Goal: Information Seeking & Learning: Learn about a topic

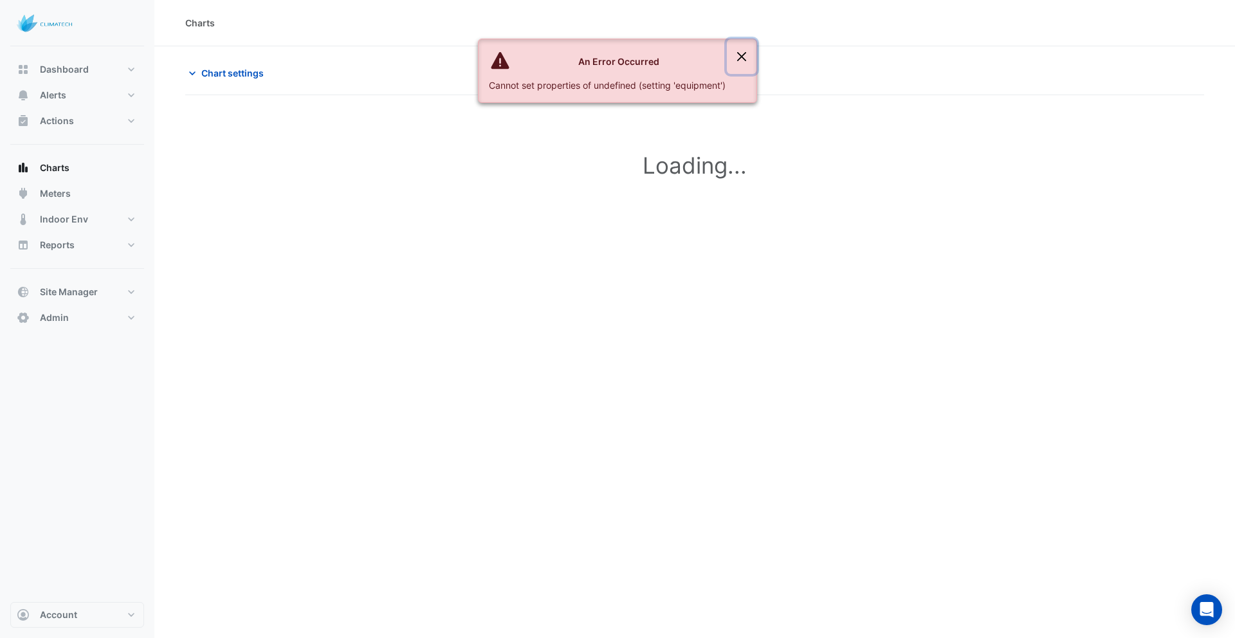
click at [746, 54] on button "Close" at bounding box center [742, 56] width 30 height 35
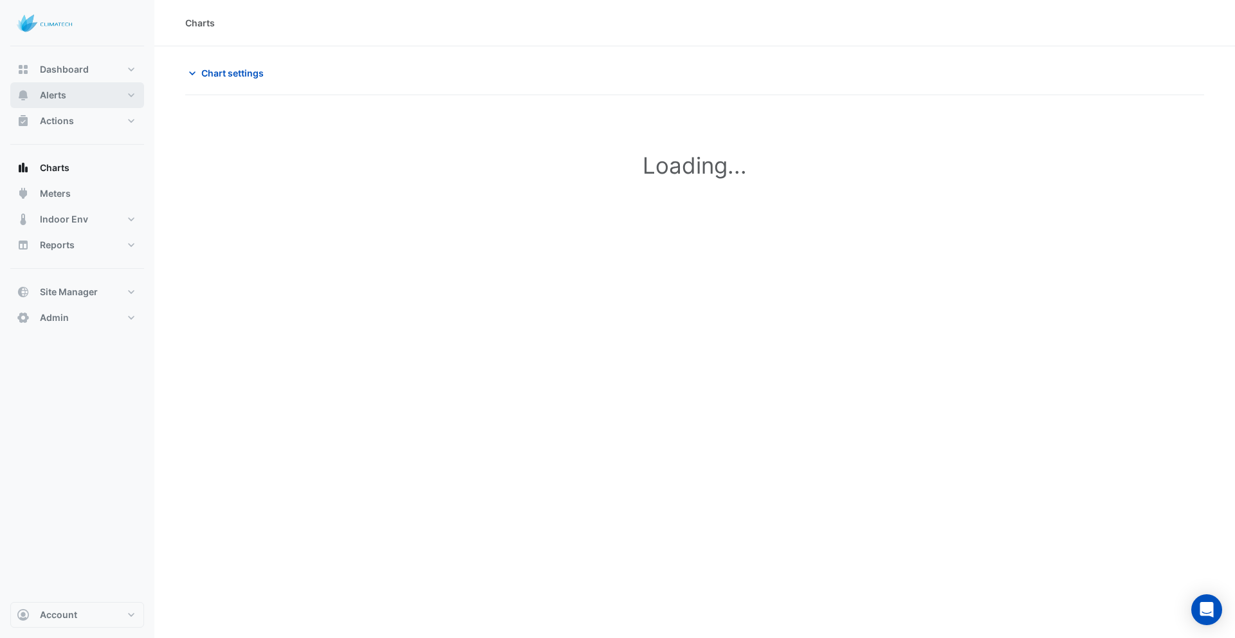
click at [56, 96] on span "Alerts" at bounding box center [53, 95] width 26 height 13
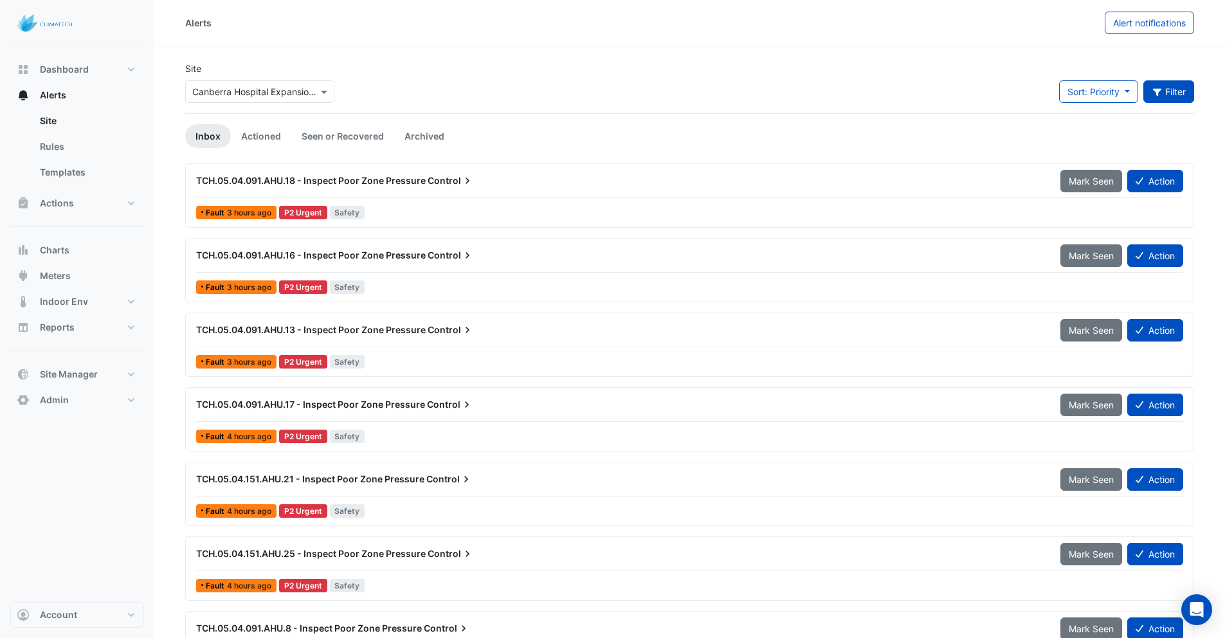
click at [1152, 90] on icon "button" at bounding box center [1158, 91] width 12 height 9
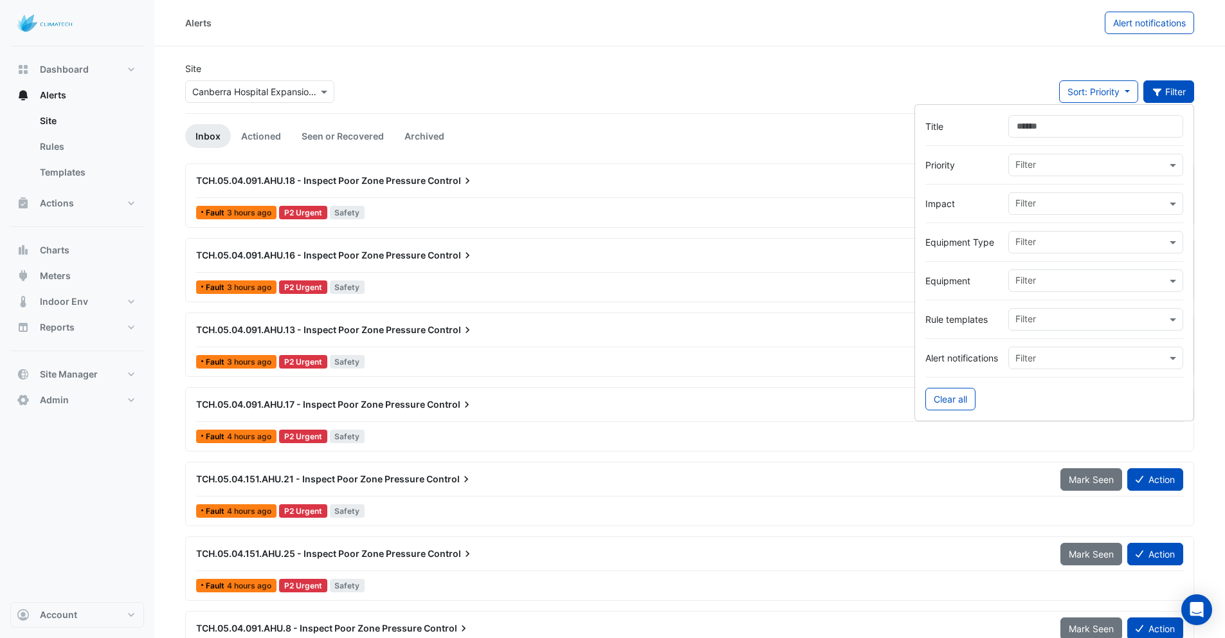
click at [1037, 282] on input "text" at bounding box center [1091, 282] width 151 height 14
click at [1077, 312] on span "TCH.05.04.091.AHU.18" at bounding box center [1068, 308] width 98 height 11
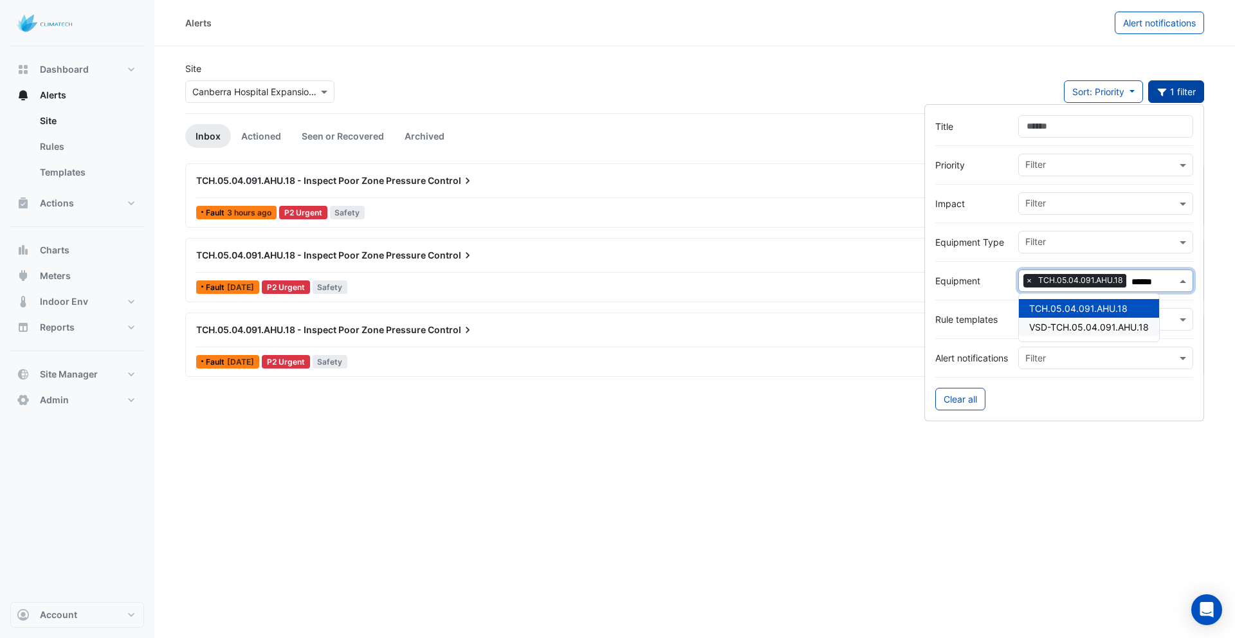
type input "******"
click at [608, 508] on div "Alerts Alert notifications Site × Canberra Hospital Expansion Project Sort: Pri…" at bounding box center [694, 319] width 1081 height 638
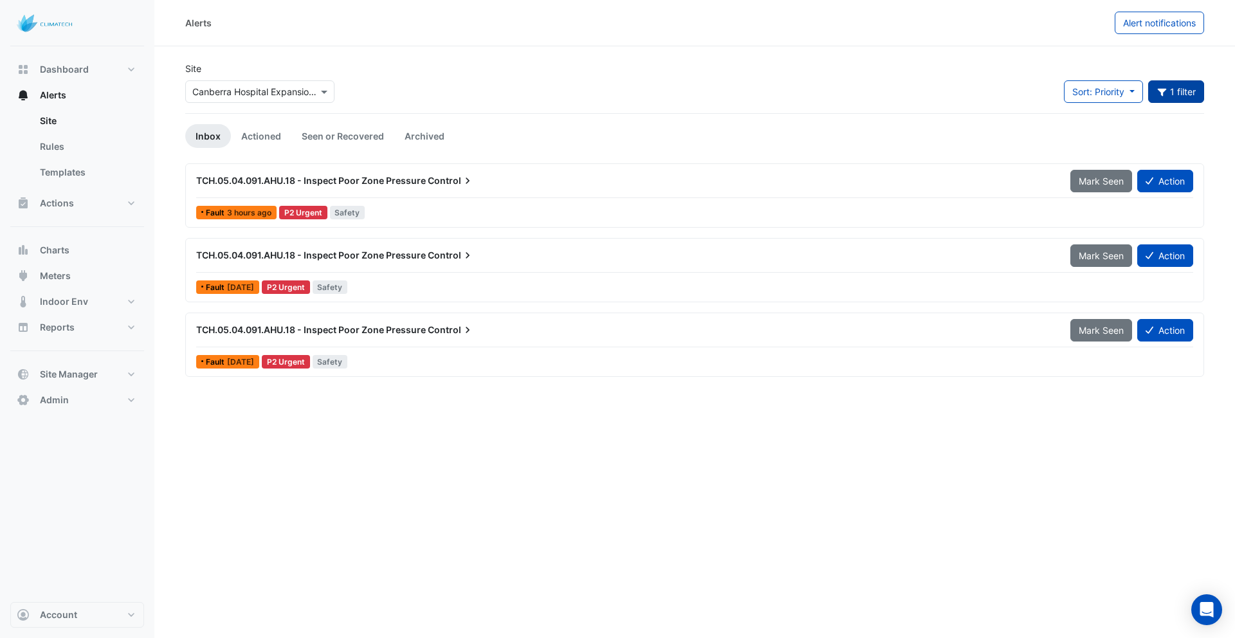
click at [409, 197] on div at bounding box center [694, 197] width 997 height 1
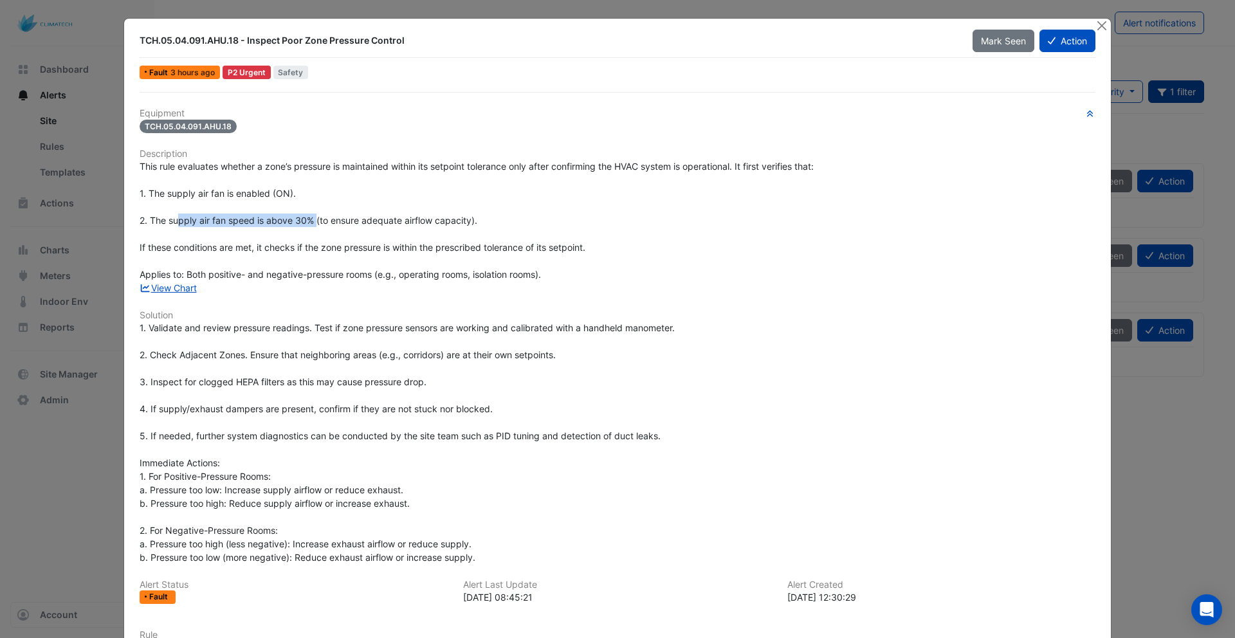
drag, startPoint x: 174, startPoint y: 222, endPoint x: 313, endPoint y: 224, distance: 138.3
click at [313, 224] on span "This rule evaluates whether a zone’s pressure is maintained within its setpoint…" at bounding box center [477, 220] width 674 height 119
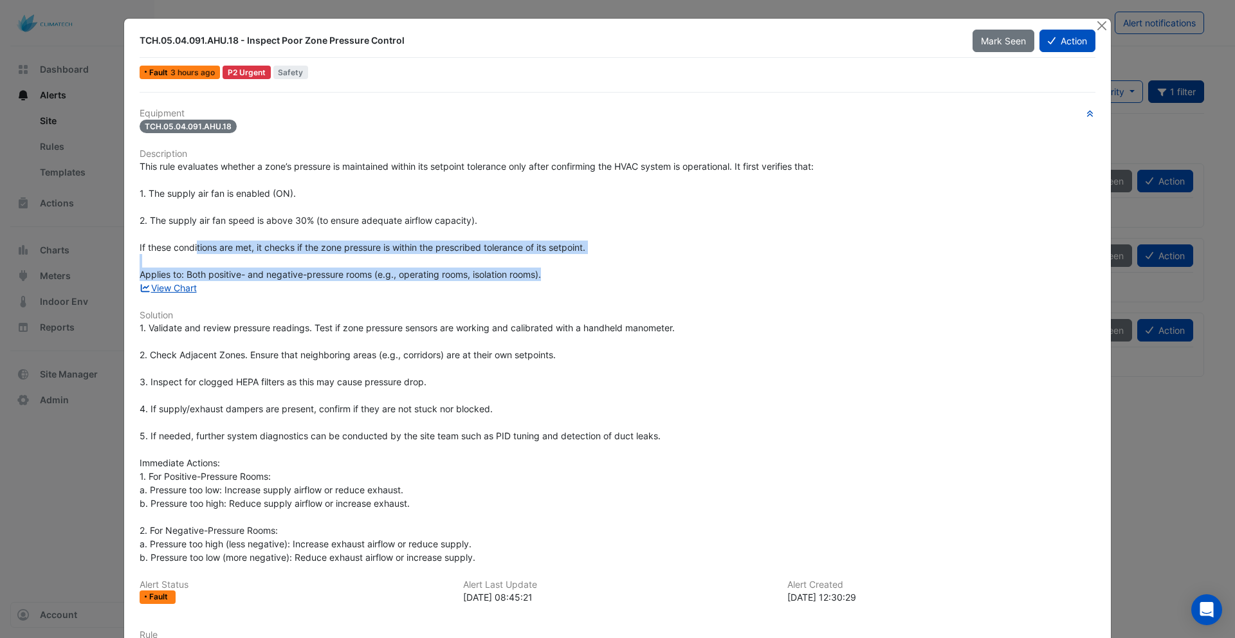
drag, startPoint x: 193, startPoint y: 251, endPoint x: 592, endPoint y: 270, distance: 399.9
click at [592, 270] on div "This rule evaluates whether a zone’s pressure is maintained within its setpoint…" at bounding box center [618, 221] width 956 height 122
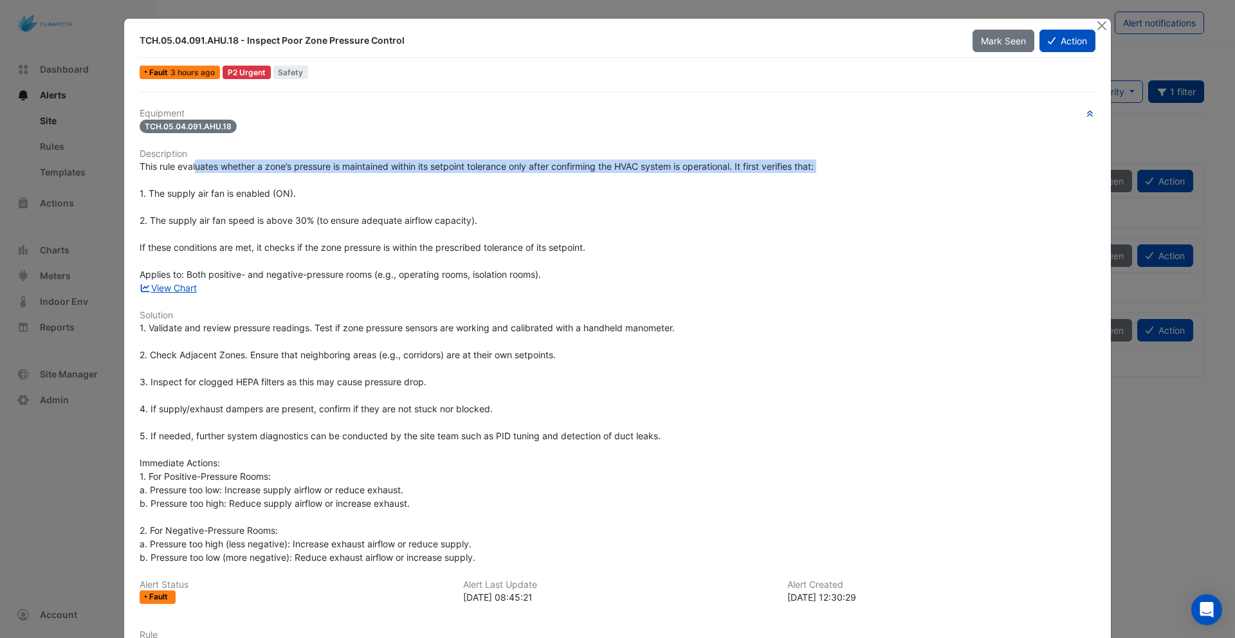
drag, startPoint x: 191, startPoint y: 166, endPoint x: 493, endPoint y: 174, distance: 302.4
click at [493, 174] on div "This rule evaluates whether a zone’s pressure is maintained within its setpoint…" at bounding box center [618, 221] width 956 height 122
click at [493, 178] on div "This rule evaluates whether a zone’s pressure is maintained within its setpoint…" at bounding box center [618, 221] width 956 height 122
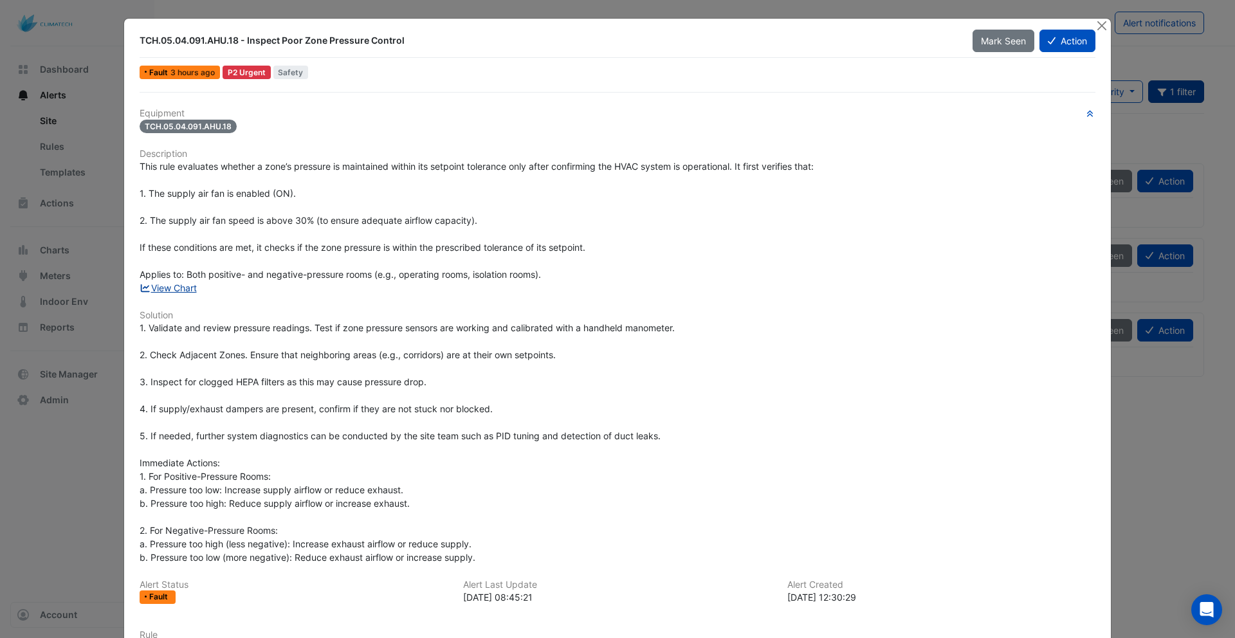
click at [173, 286] on link "View Chart" at bounding box center [168, 287] width 57 height 11
click at [1097, 24] on button "Close" at bounding box center [1102, 26] width 14 height 14
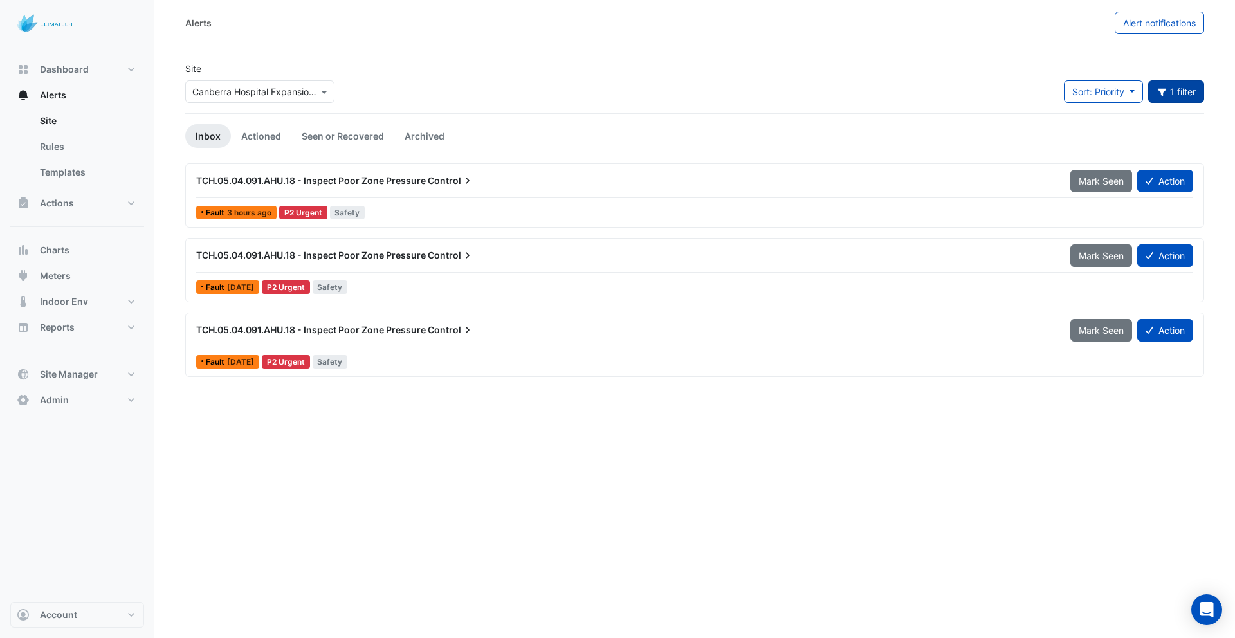
click at [489, 270] on div "TCH.05.04.091.AHU.18 - Inspect Poor Zone Pressure Control Mark Seen Action" at bounding box center [694, 258] width 997 height 29
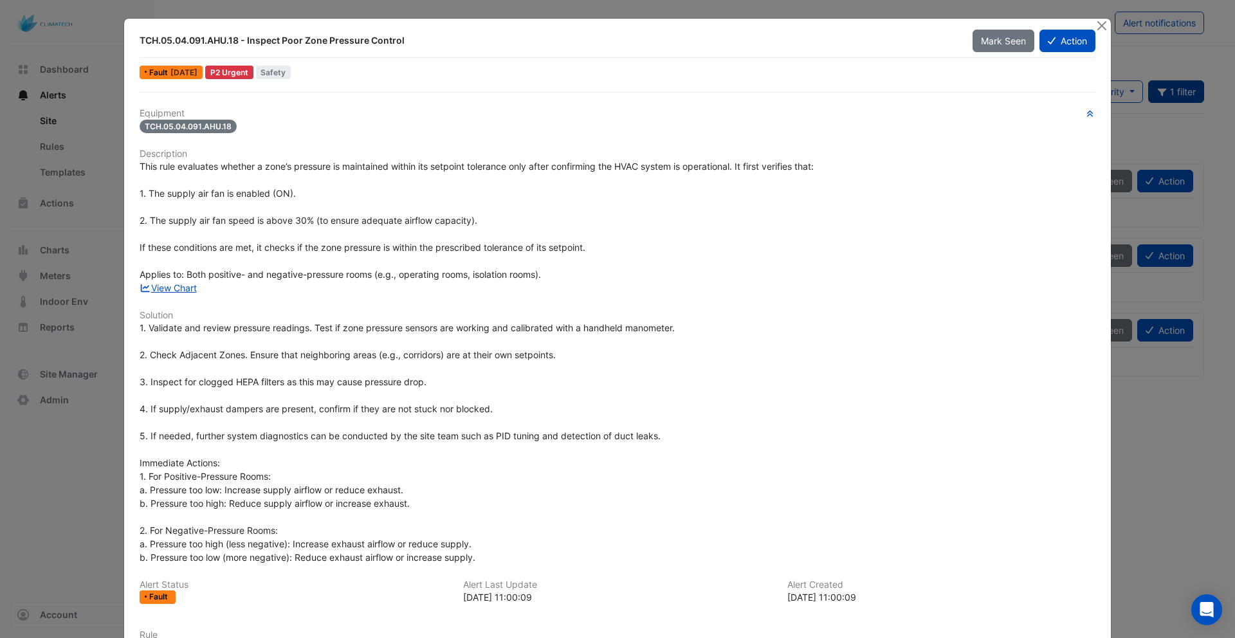
click at [343, 244] on span "This rule evaluates whether a zone’s pressure is maintained within its setpoint…" at bounding box center [477, 220] width 674 height 119
drag, startPoint x: 329, startPoint y: 276, endPoint x: 434, endPoint y: 289, distance: 105.6
click at [414, 284] on div "Equipment TCH.05.04.091.AHU.18 Description This rule evaluates whether a zone’s…" at bounding box center [618, 412] width 956 height 609
drag, startPoint x: 488, startPoint y: 305, endPoint x: 500, endPoint y: 309, distance: 13.4
click at [492, 306] on div "Equipment TCH.05.04.091.AHU.18 Description This rule evaluates whether a zone’s…" at bounding box center [618, 412] width 956 height 609
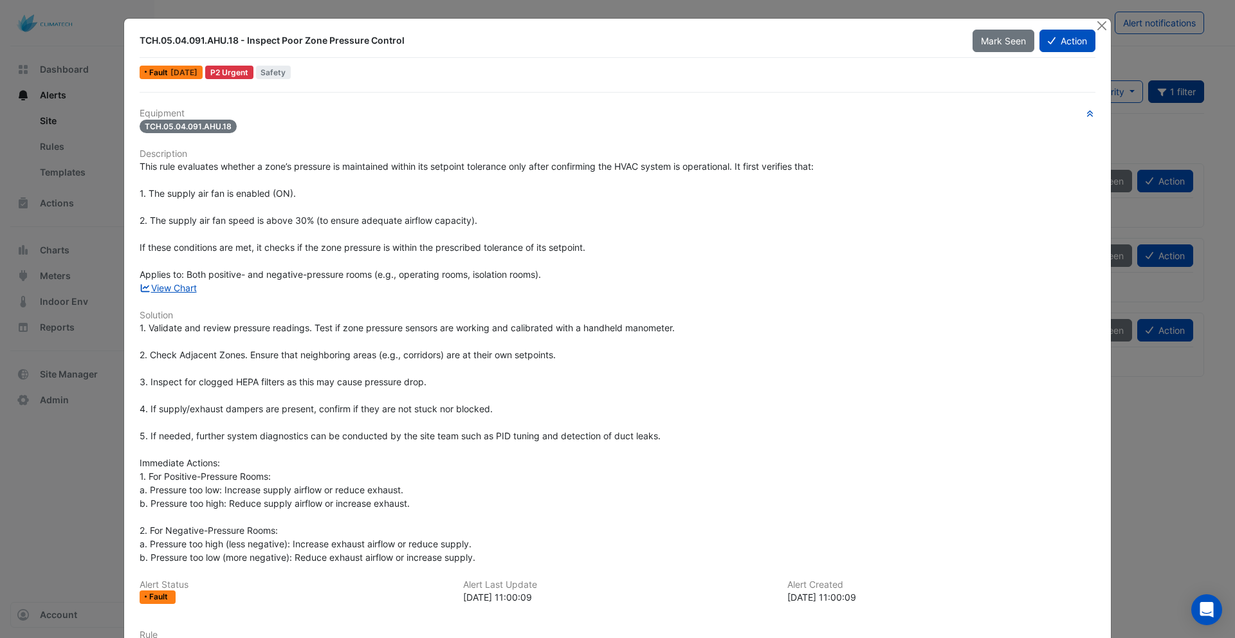
click at [505, 310] on div "Equipment TCH.05.04.091.AHU.18 Description This rule evaluates whether a zone’s…" at bounding box center [618, 412] width 956 height 609
click at [1097, 25] on button "Close" at bounding box center [1102, 26] width 14 height 14
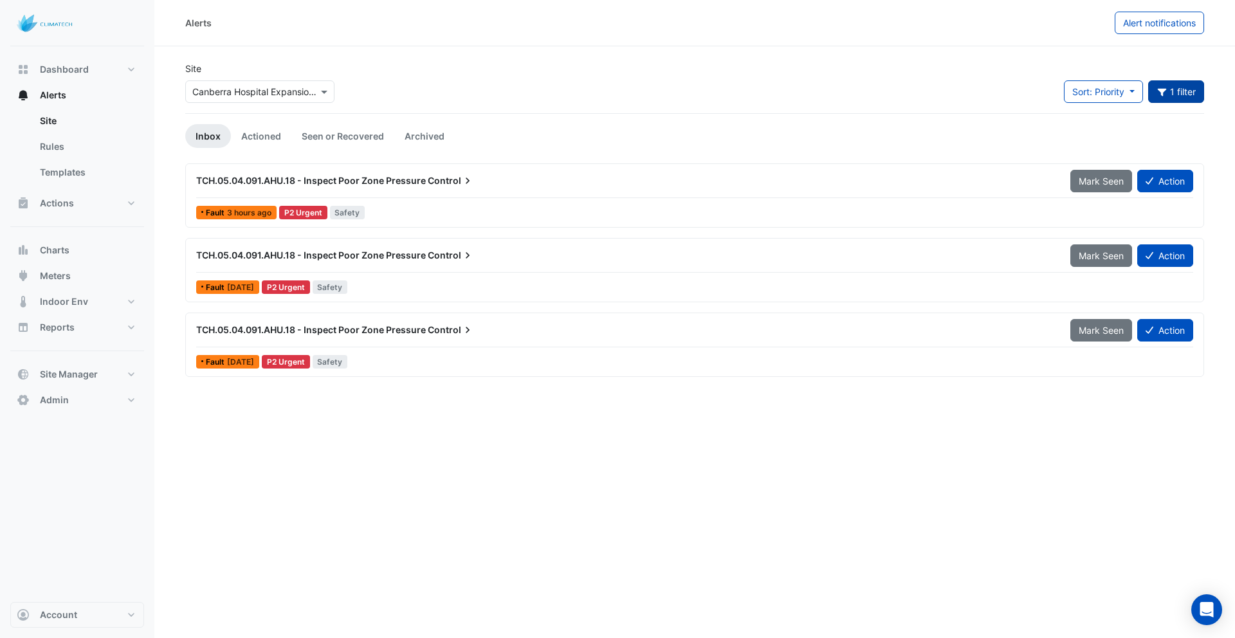
click at [1177, 93] on button "1 filter" at bounding box center [1176, 91] width 57 height 23
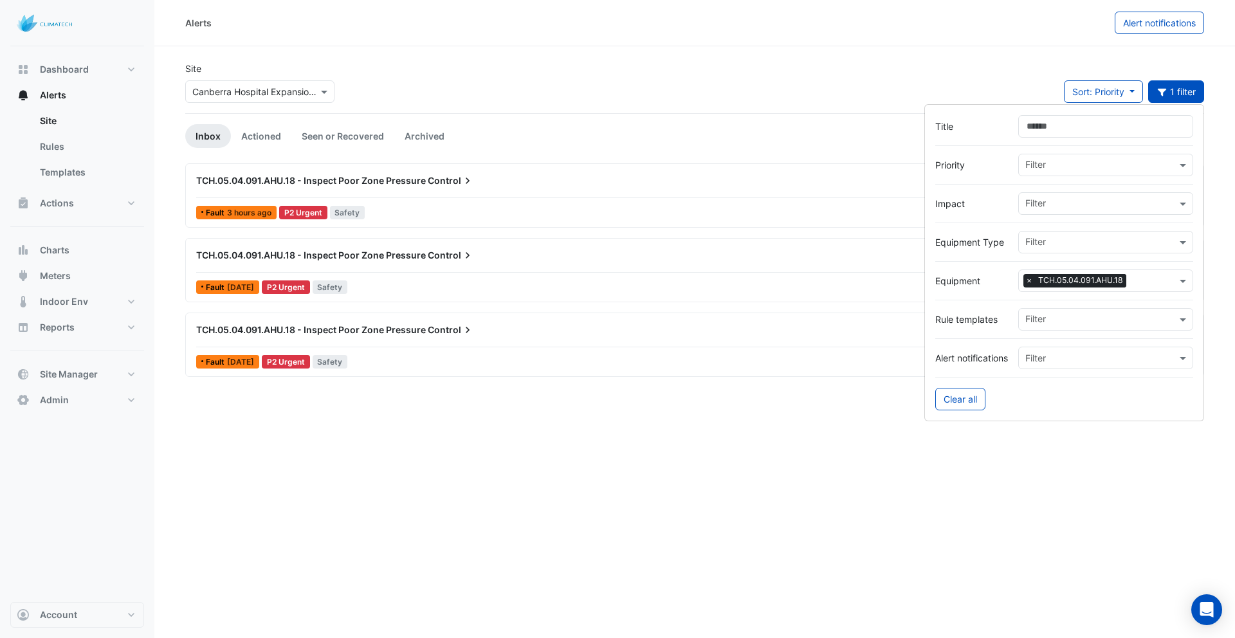
click at [1028, 280] on span "×" at bounding box center [1029, 280] width 12 height 13
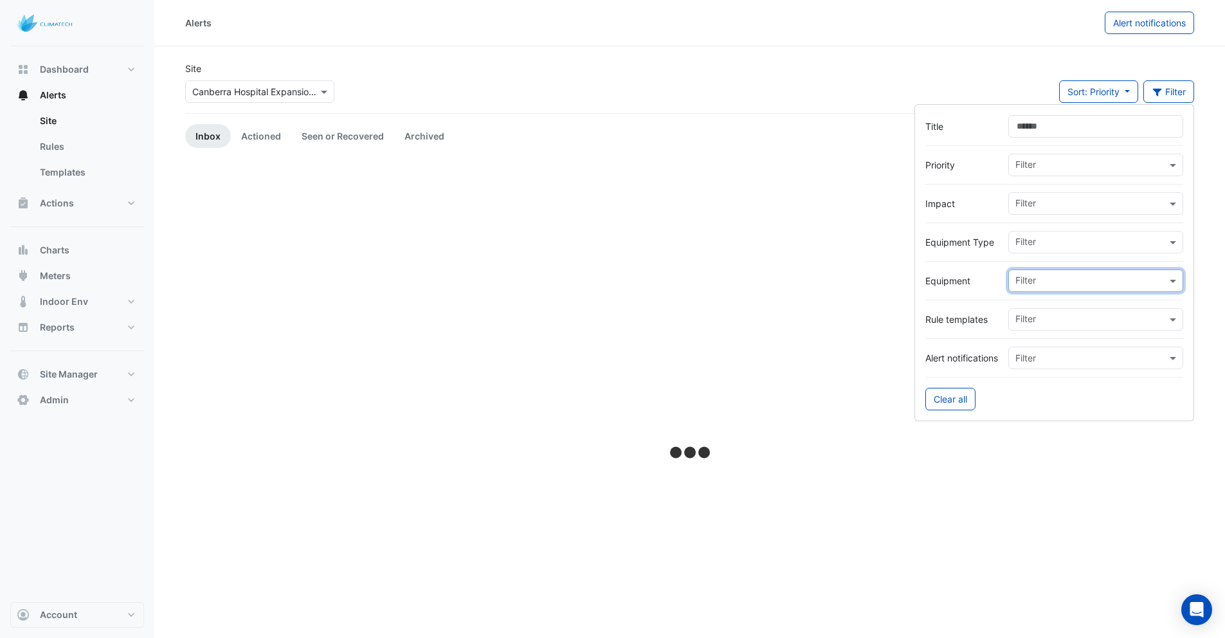
click at [1054, 281] on input "text" at bounding box center [1091, 282] width 151 height 14
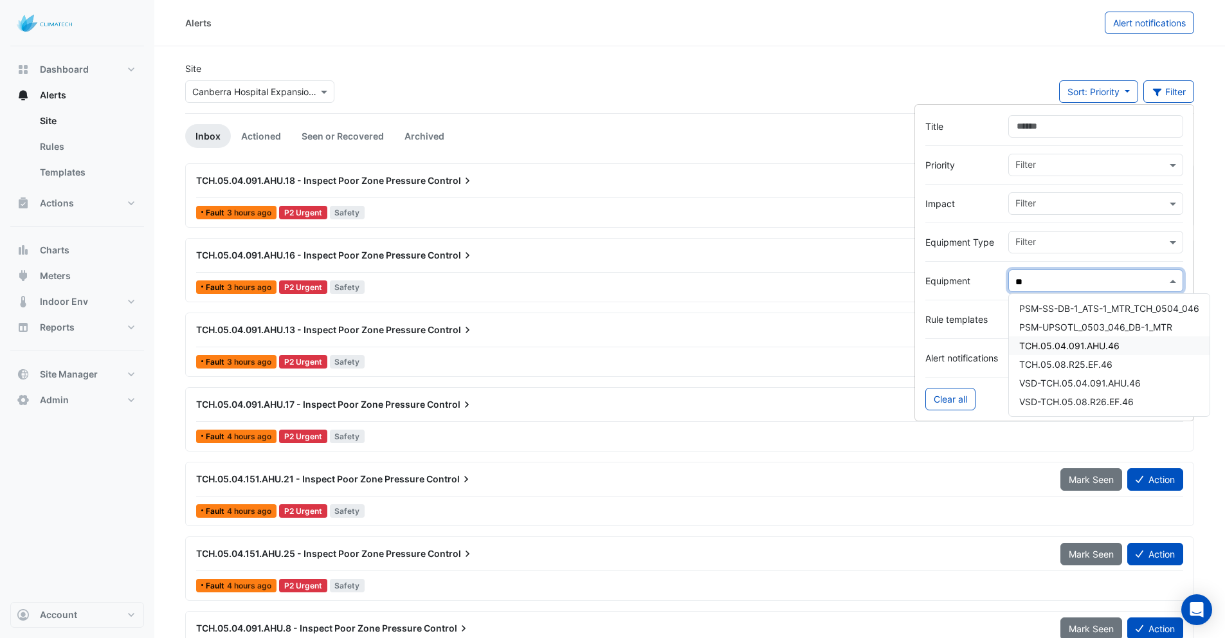
click at [1049, 348] on span "TCH.05.04.091.AHU.46" at bounding box center [1069, 345] width 100 height 11
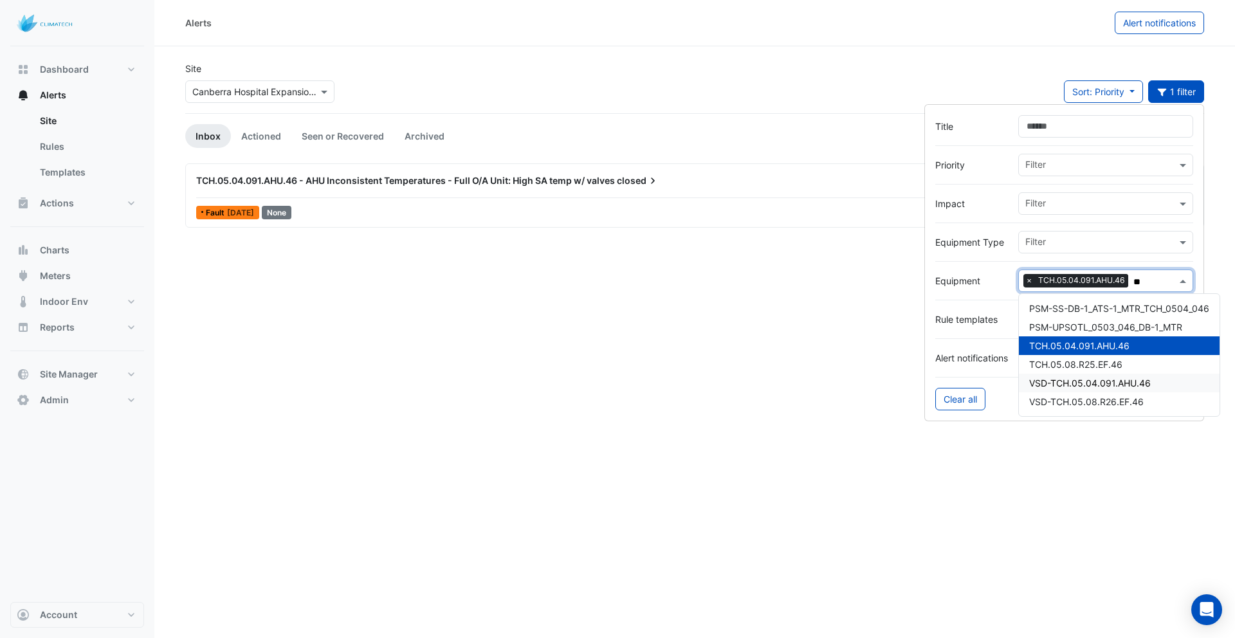
type input "**"
click at [906, 464] on div "Alerts Alert notifications Site × Canberra Hospital Expansion Project Sort: Pri…" at bounding box center [694, 319] width 1081 height 638
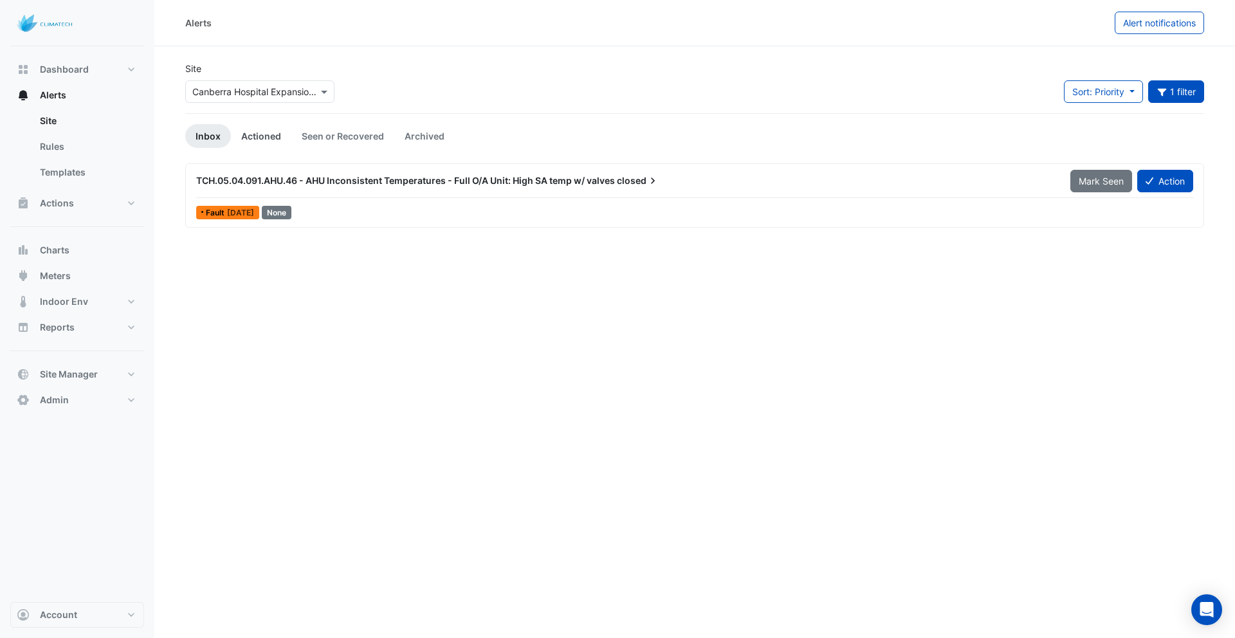
click at [260, 135] on link "Actioned" at bounding box center [261, 136] width 60 height 24
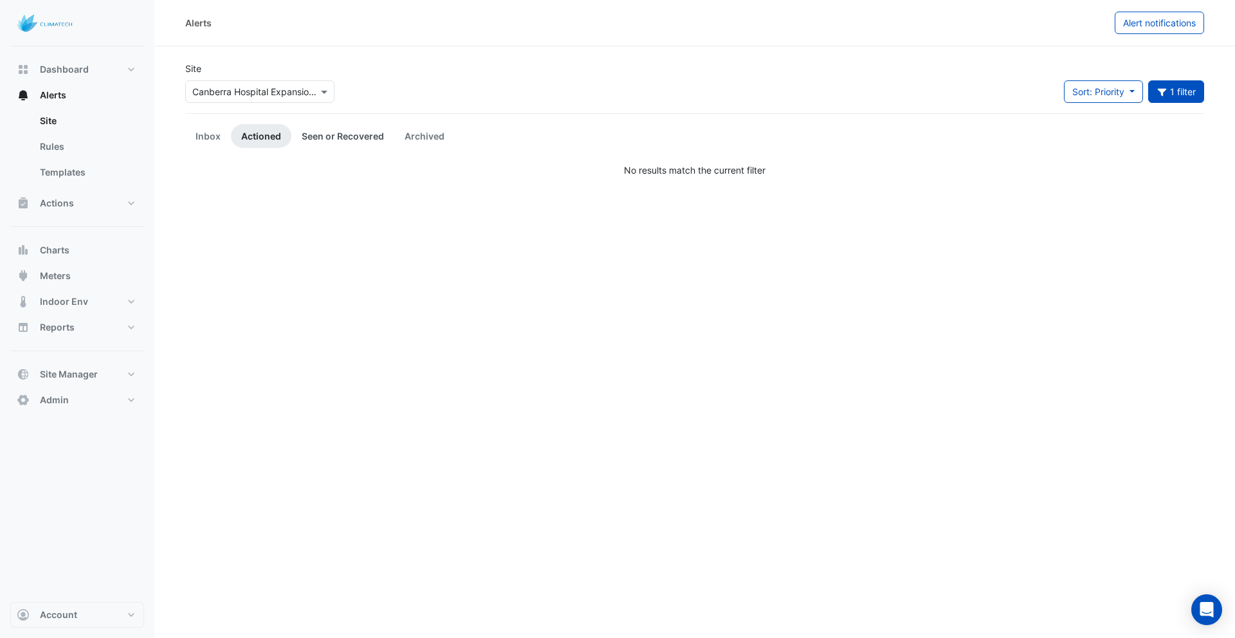
click at [351, 140] on link "Seen or Recovered" at bounding box center [342, 136] width 103 height 24
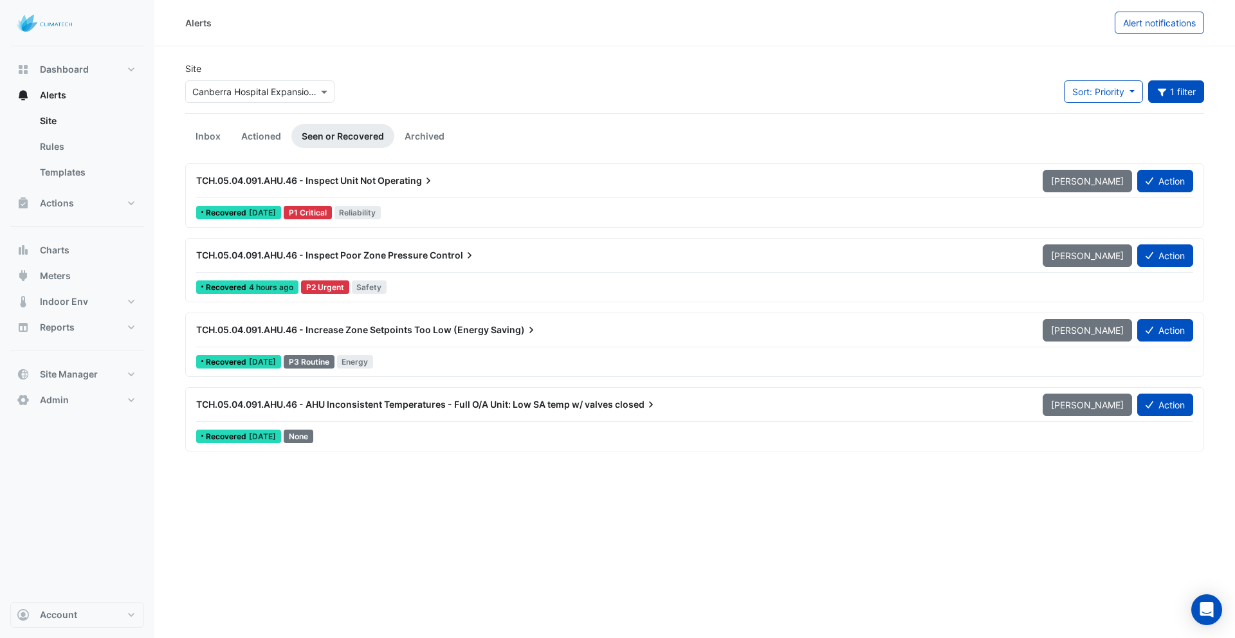
click at [385, 261] on div "TCH.05.04.091.AHU.46 - Inspect Poor Zone Pressure Control" at bounding box center [611, 255] width 831 height 13
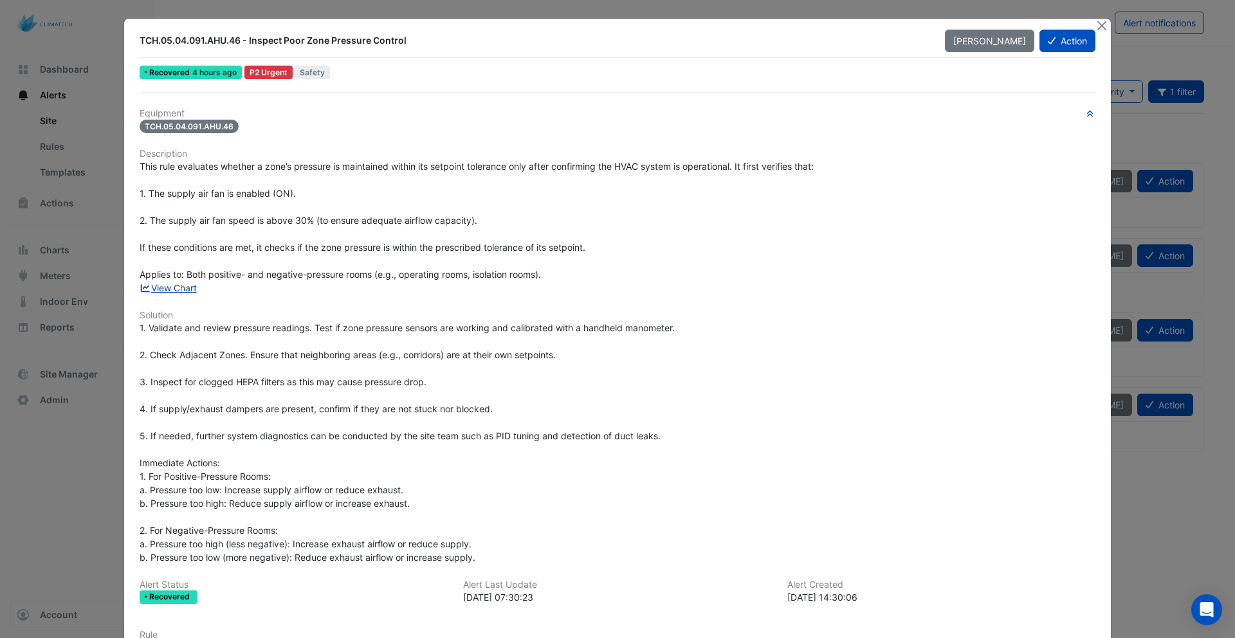
click at [176, 288] on link "View Chart" at bounding box center [168, 287] width 57 height 11
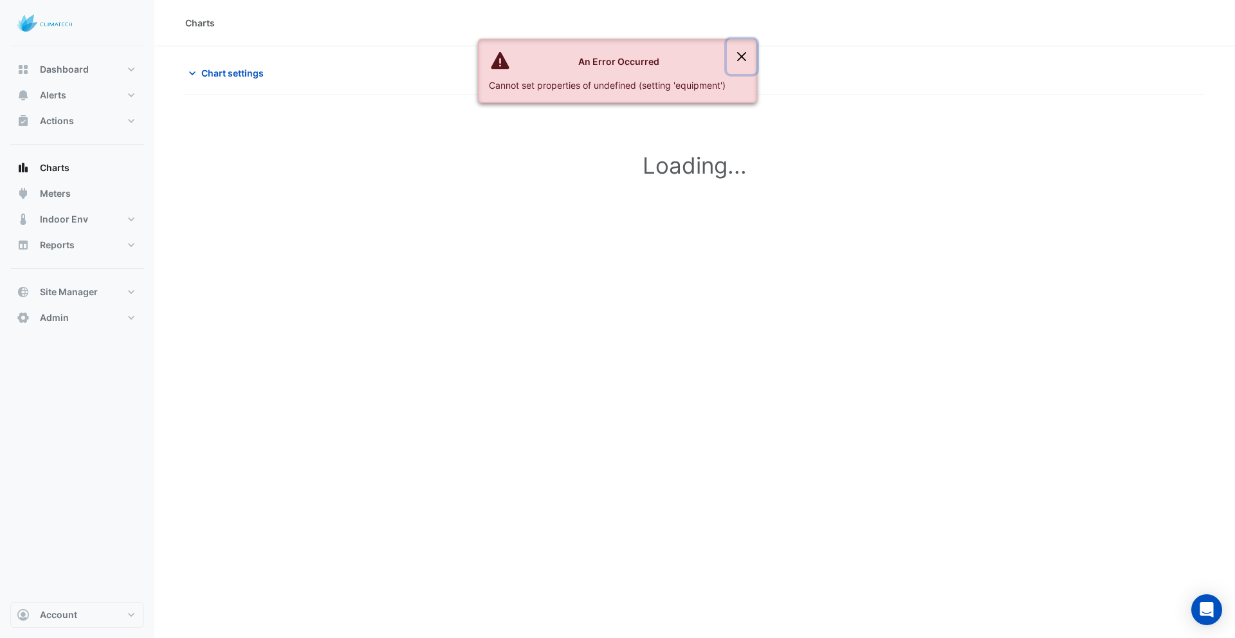
click at [747, 55] on button "Close" at bounding box center [742, 56] width 30 height 35
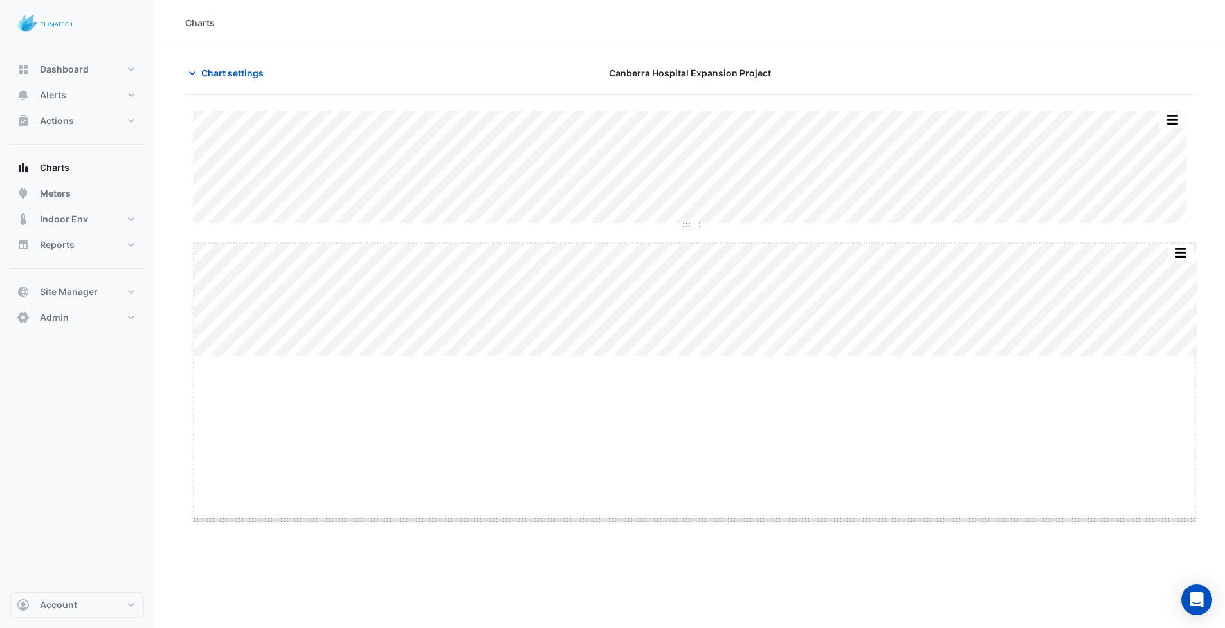
drag, startPoint x: 695, startPoint y: 355, endPoint x: 731, endPoint y: 518, distance: 167.2
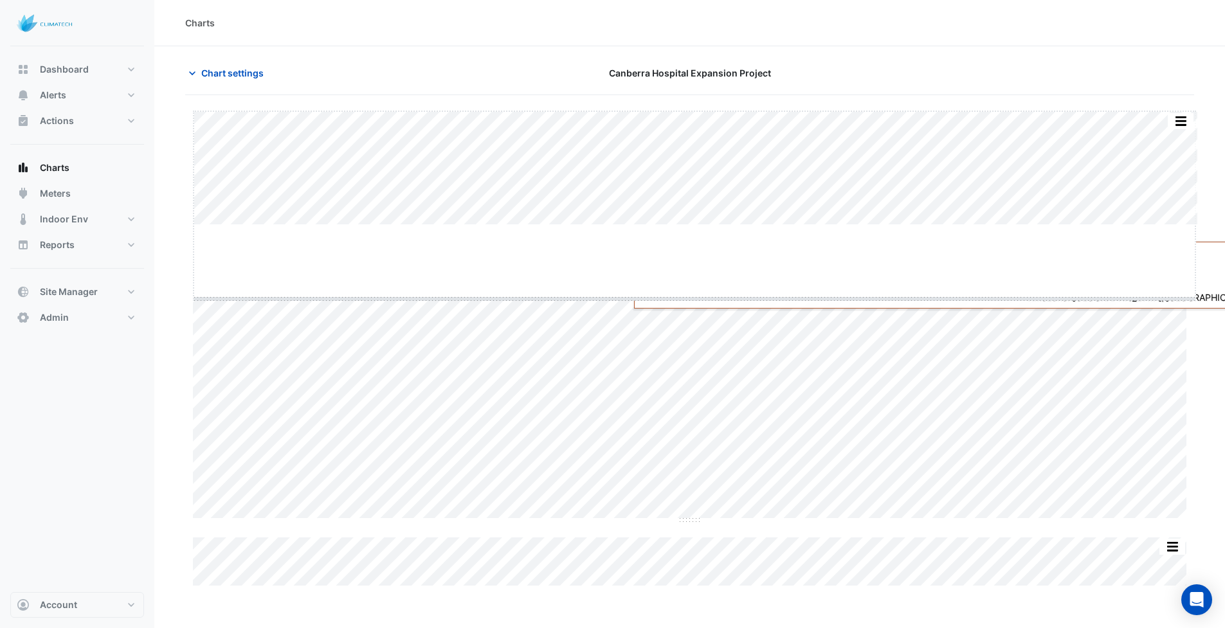
drag, startPoint x: 694, startPoint y: 226, endPoint x: 694, endPoint y: 300, distance: 74.0
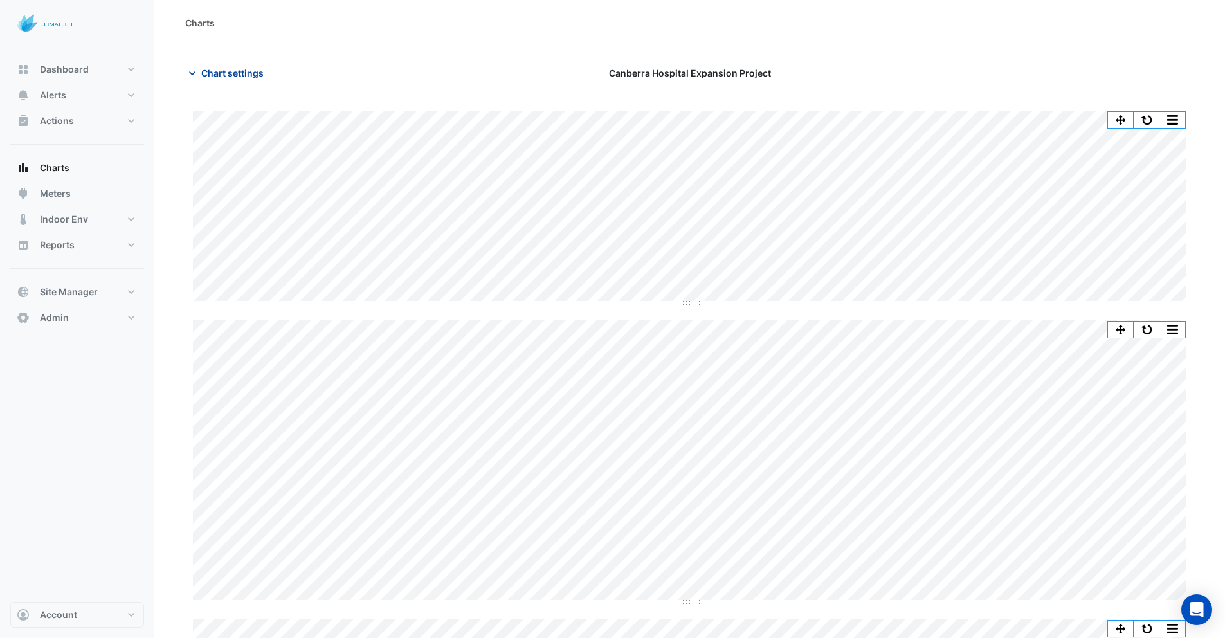
click at [222, 71] on span "Chart settings" at bounding box center [232, 73] width 62 height 14
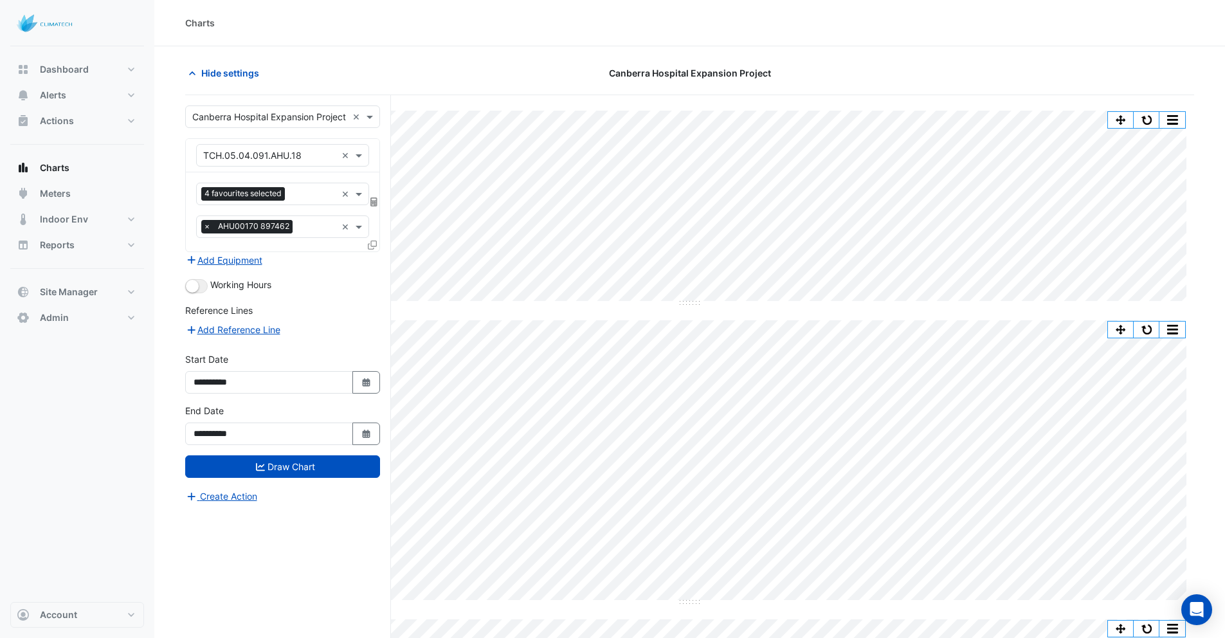
click at [300, 196] on input "text" at bounding box center [313, 195] width 46 height 14
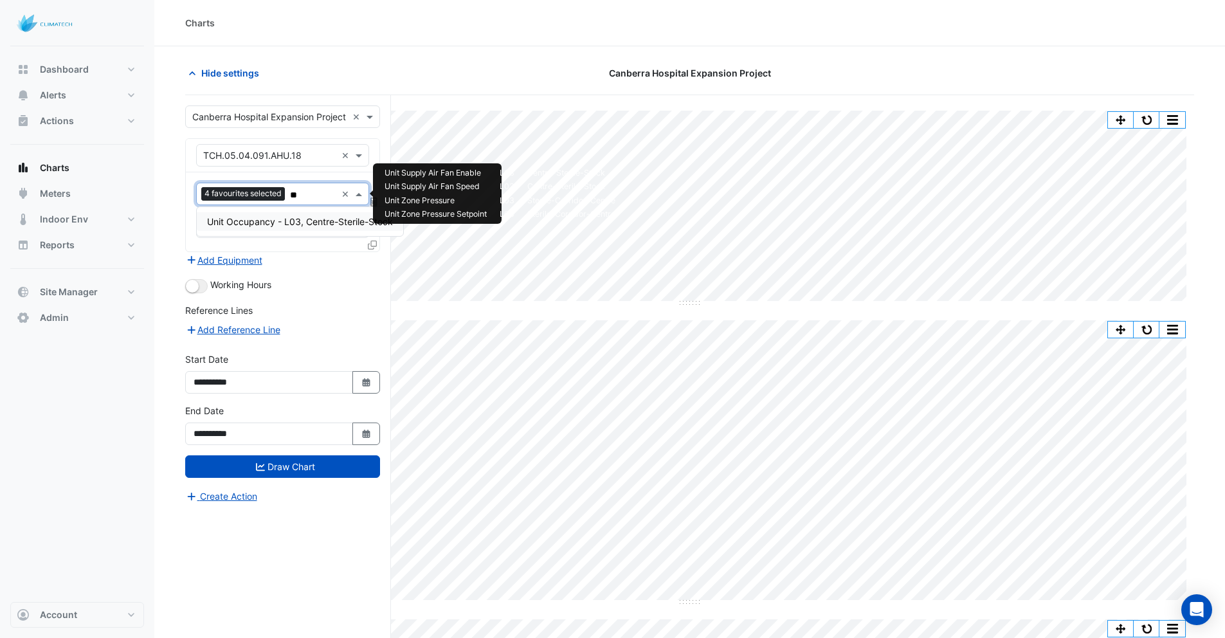
type input "***"
click at [233, 221] on span "Unit Occupancy - L03, Centre-Sterile-Stock" at bounding box center [300, 221] width 186 height 11
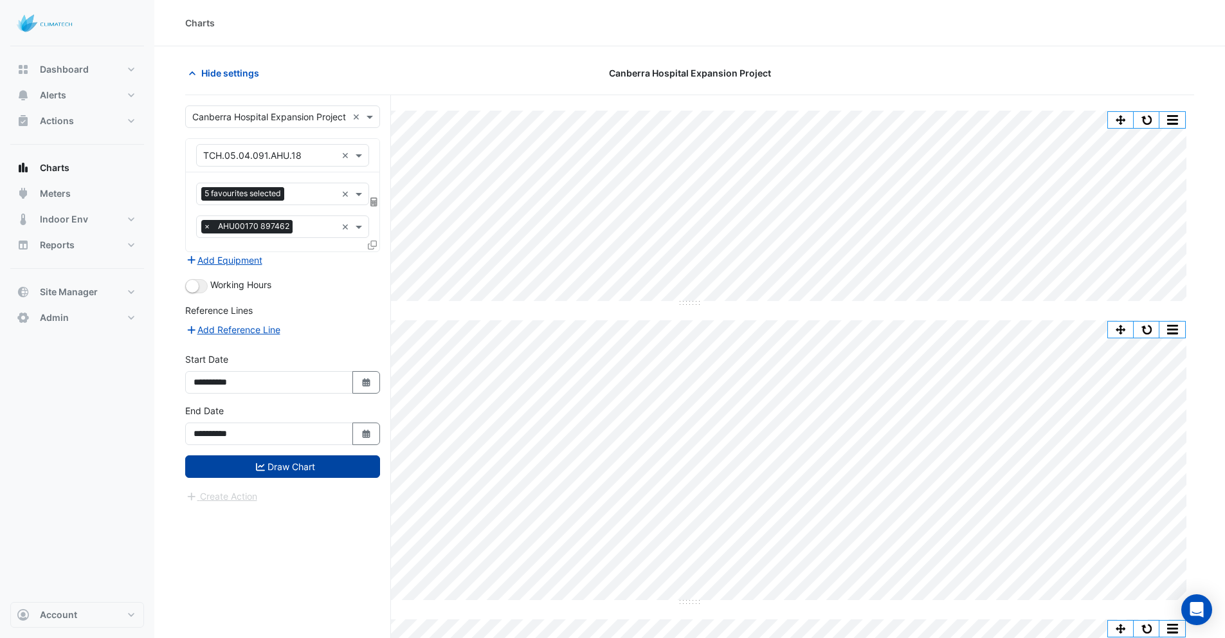
click at [268, 472] on button "Draw Chart" at bounding box center [282, 466] width 195 height 23
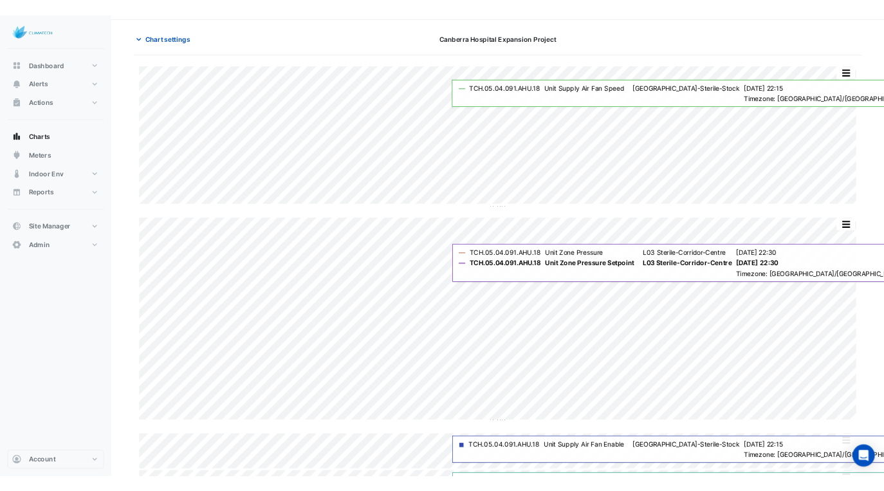
scroll to position [83, 0]
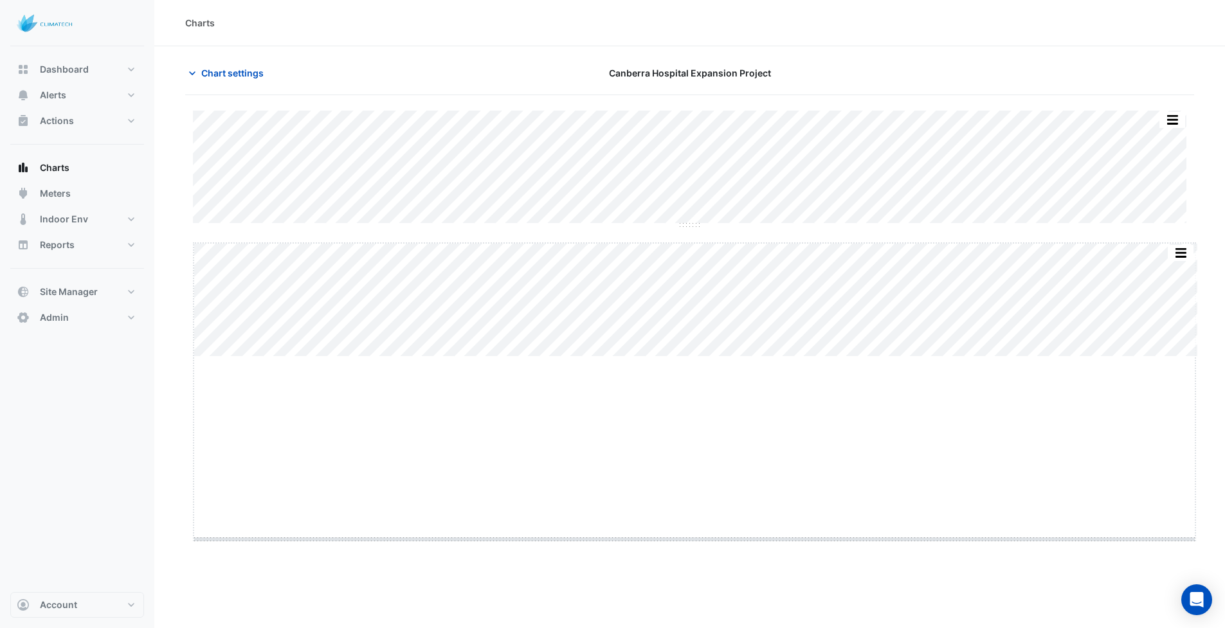
drag, startPoint x: 695, startPoint y: 357, endPoint x: 715, endPoint y: 552, distance: 195.9
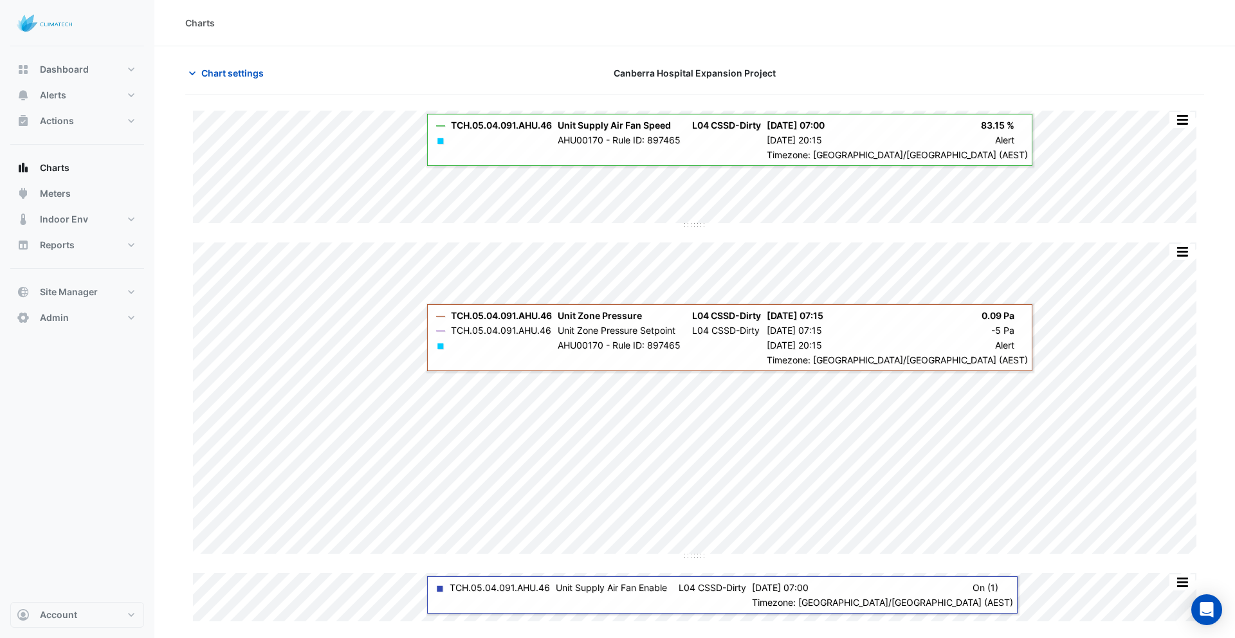
type input "**********"
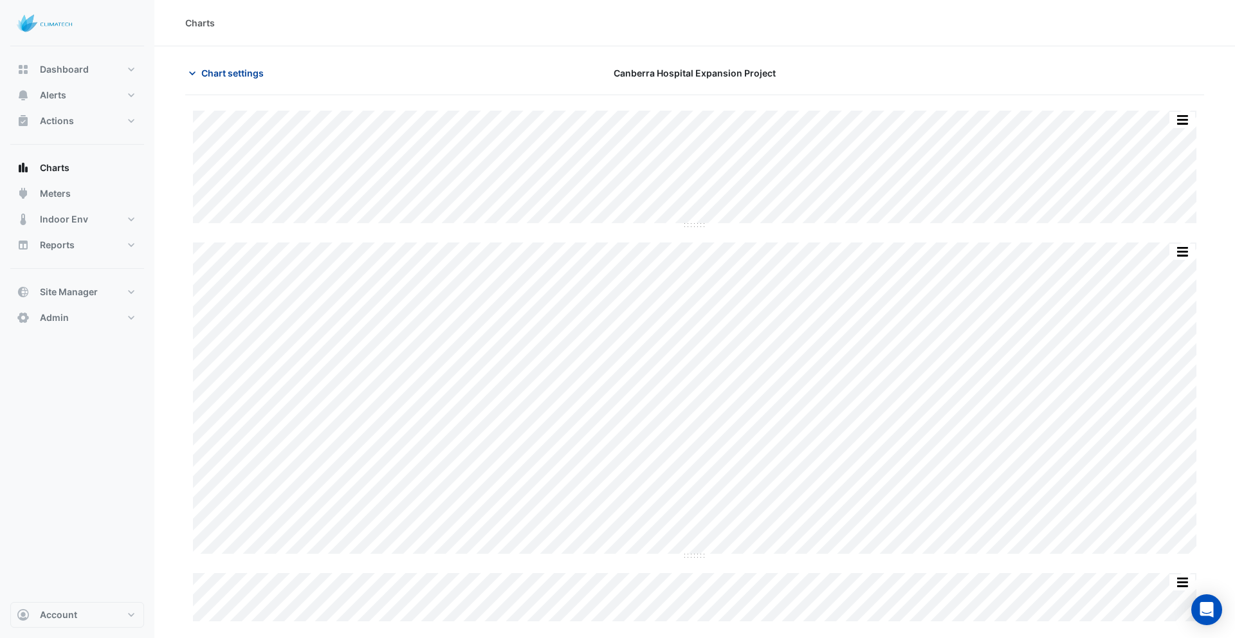
click at [242, 72] on span "Chart settings" at bounding box center [232, 73] width 62 height 14
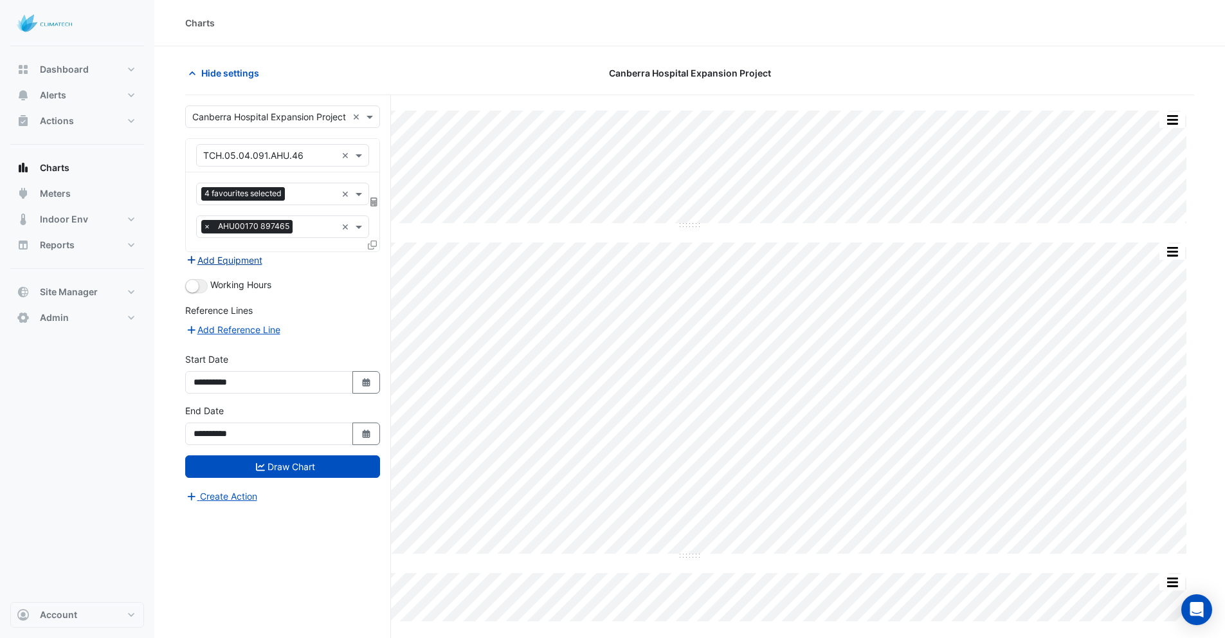
click at [247, 262] on button "Add Equipment" at bounding box center [224, 260] width 78 height 15
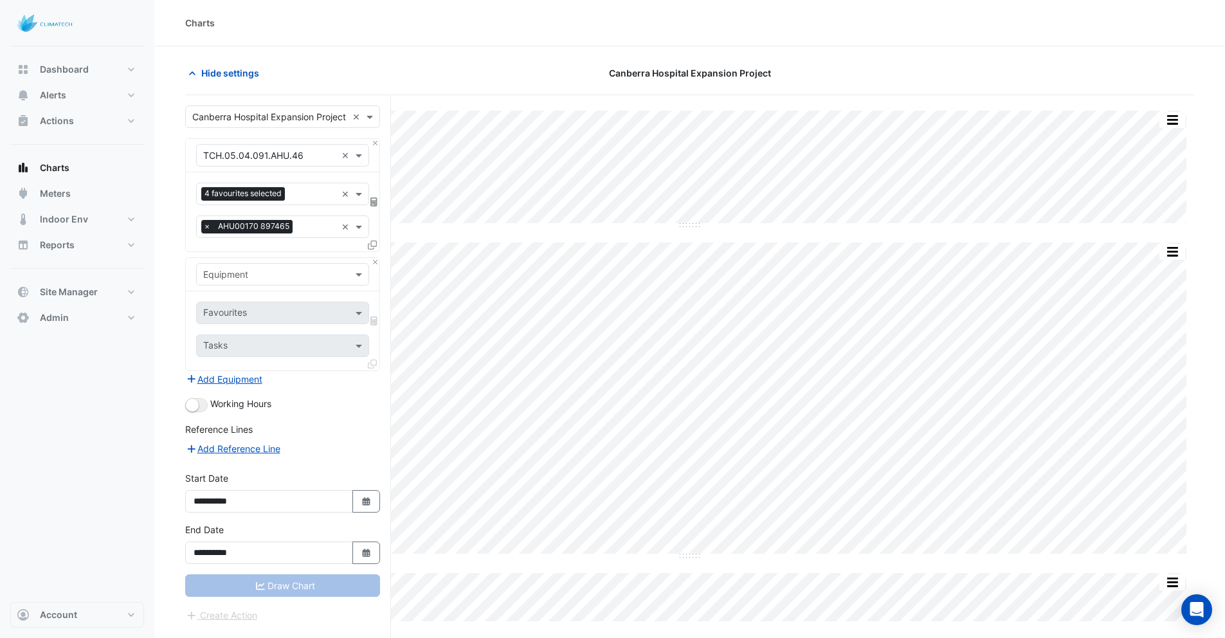
click at [260, 275] on input "text" at bounding box center [269, 275] width 133 height 14
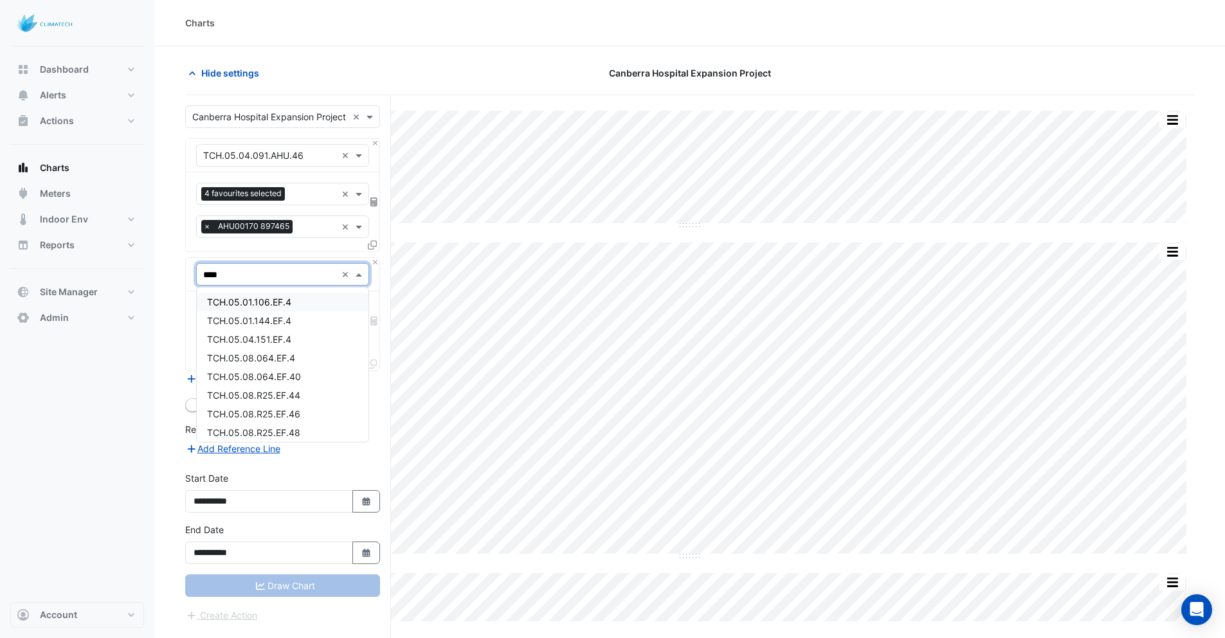
type input "*****"
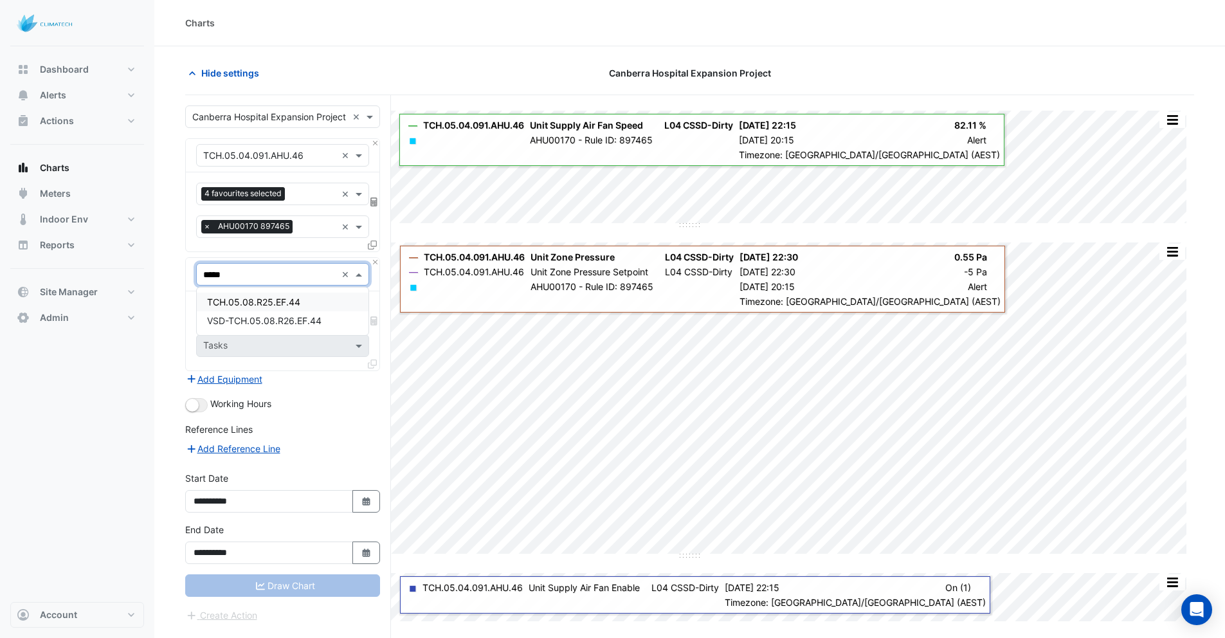
click at [292, 306] on span "TCH.05.08.R25.EF.44" at bounding box center [253, 302] width 93 height 11
click at [271, 318] on input "text" at bounding box center [268, 314] width 130 height 14
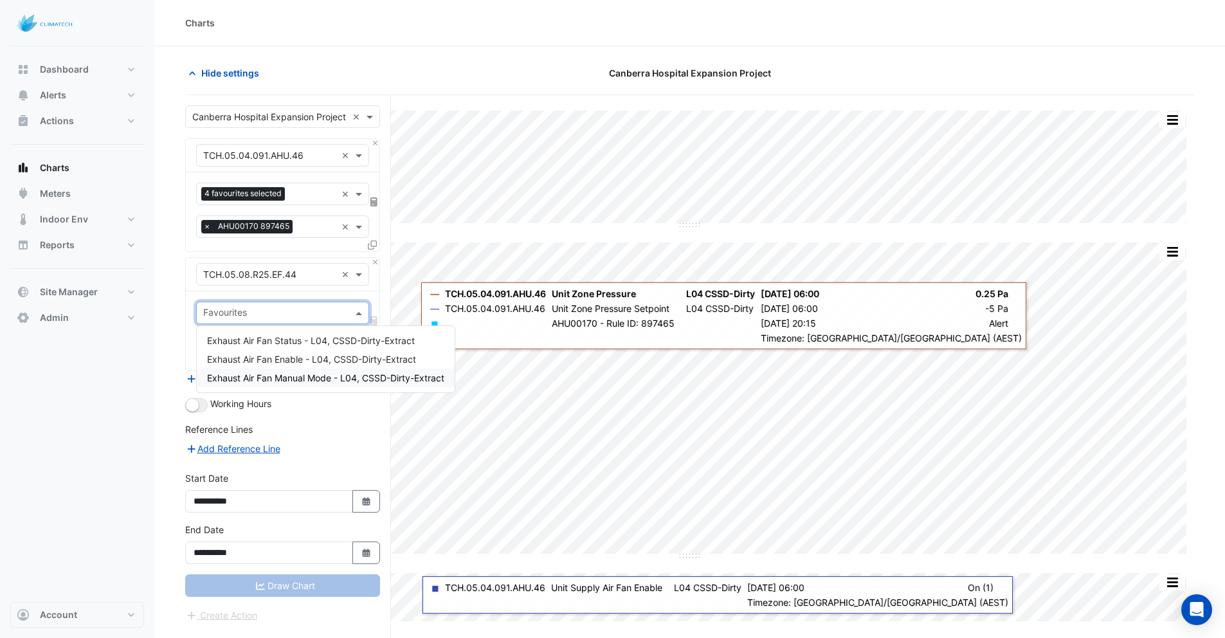
click at [303, 230] on input "text" at bounding box center [317, 228] width 39 height 14
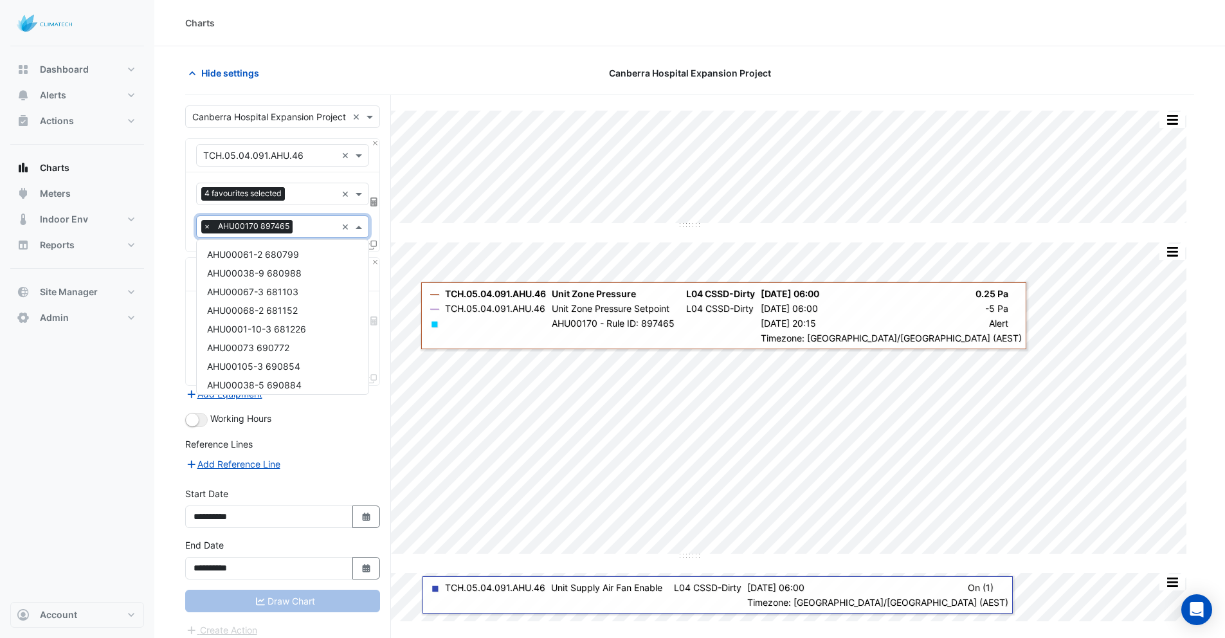
scroll to position [360, 0]
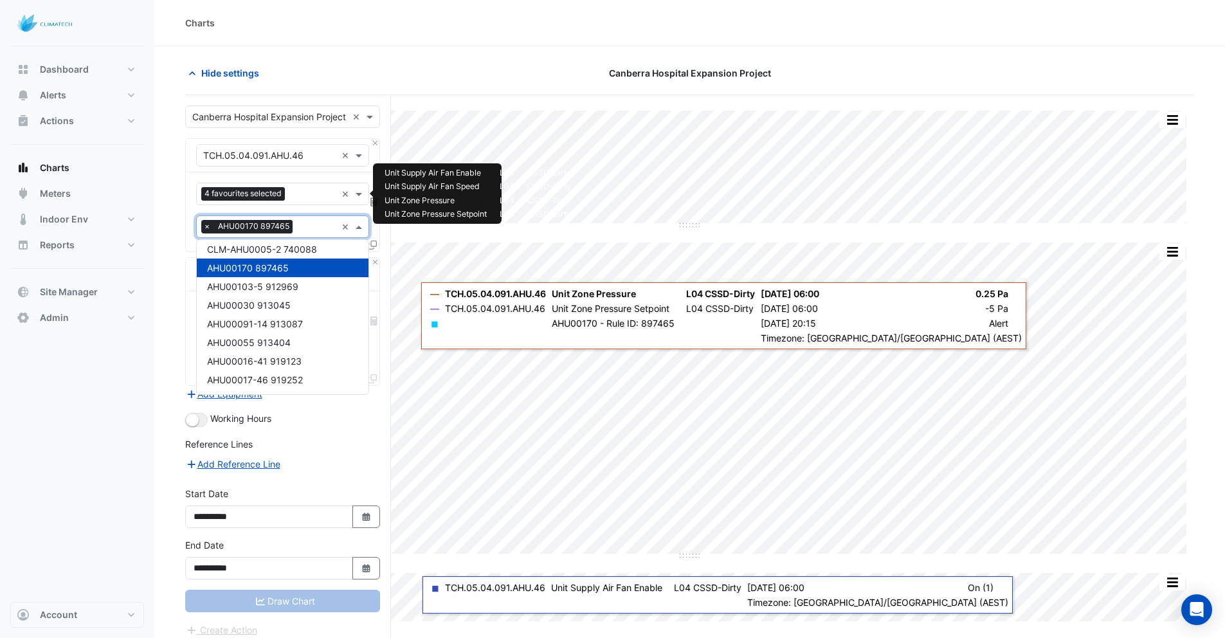
click at [290, 197] on div at bounding box center [312, 195] width 48 height 17
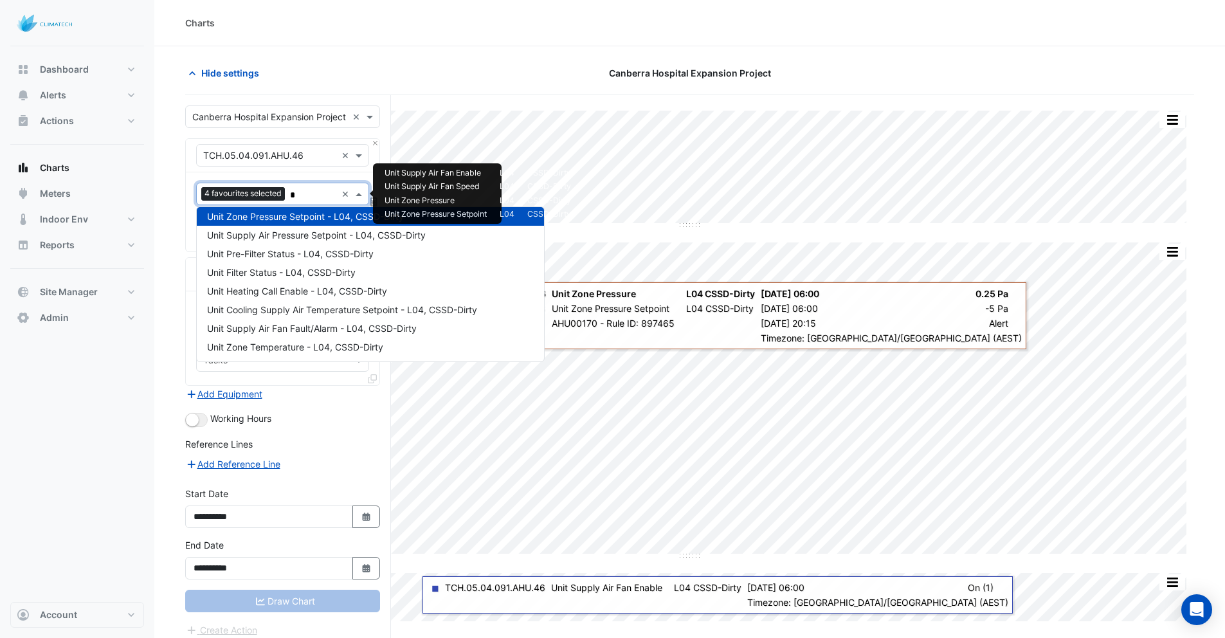
scroll to position [0, 0]
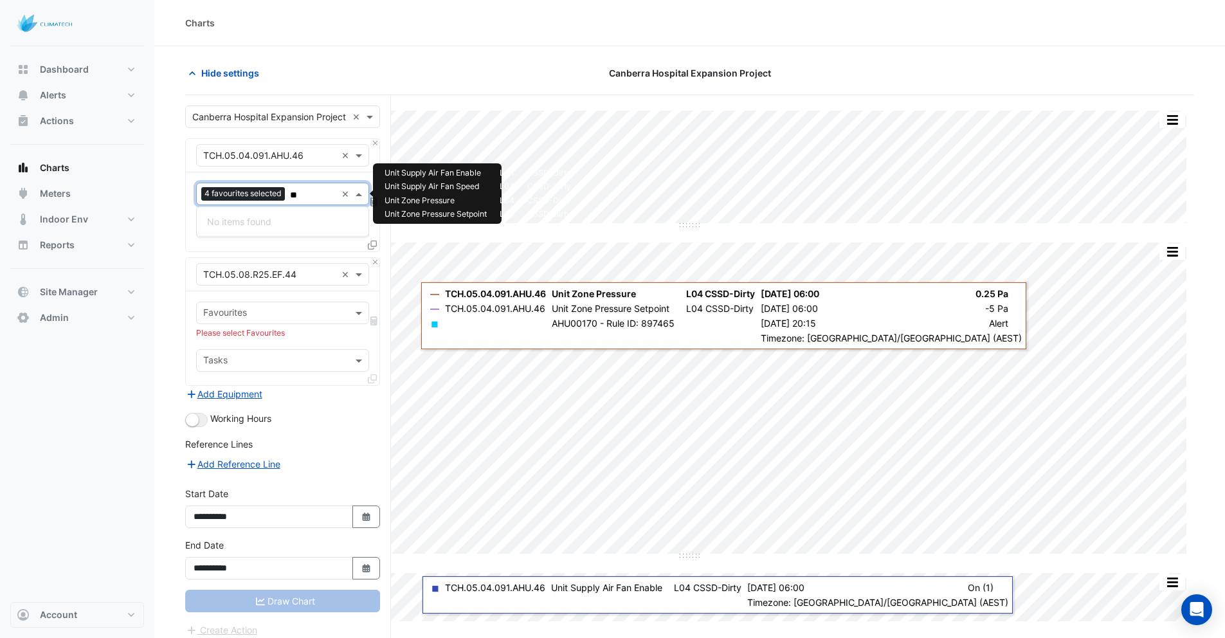
type input "*"
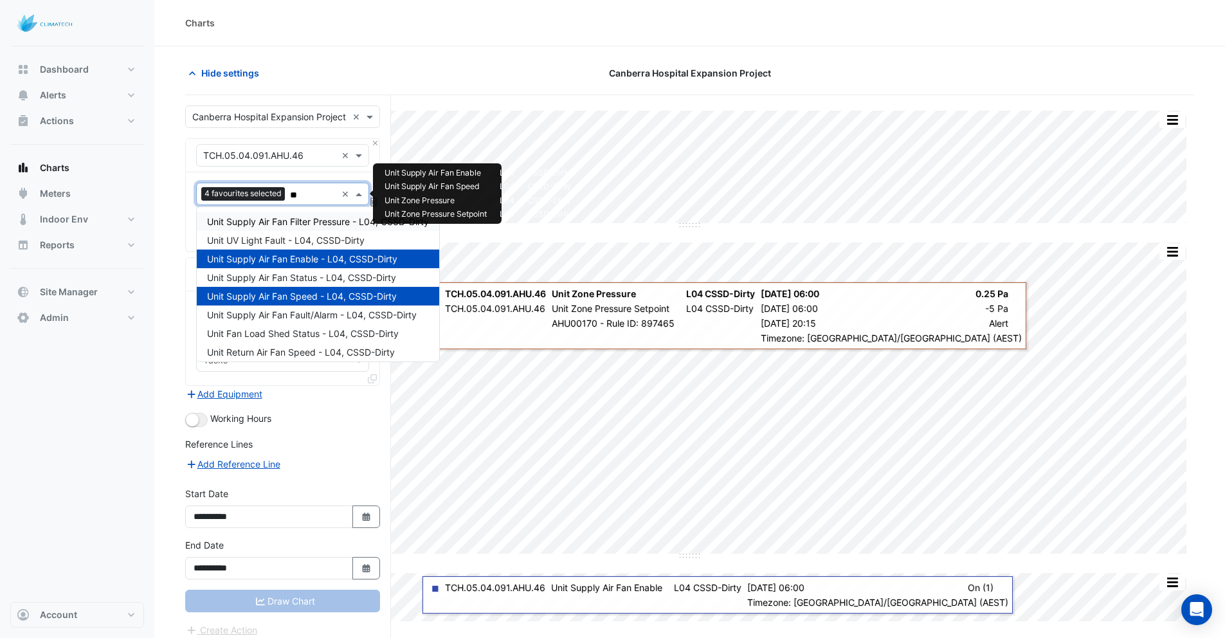
type input "***"
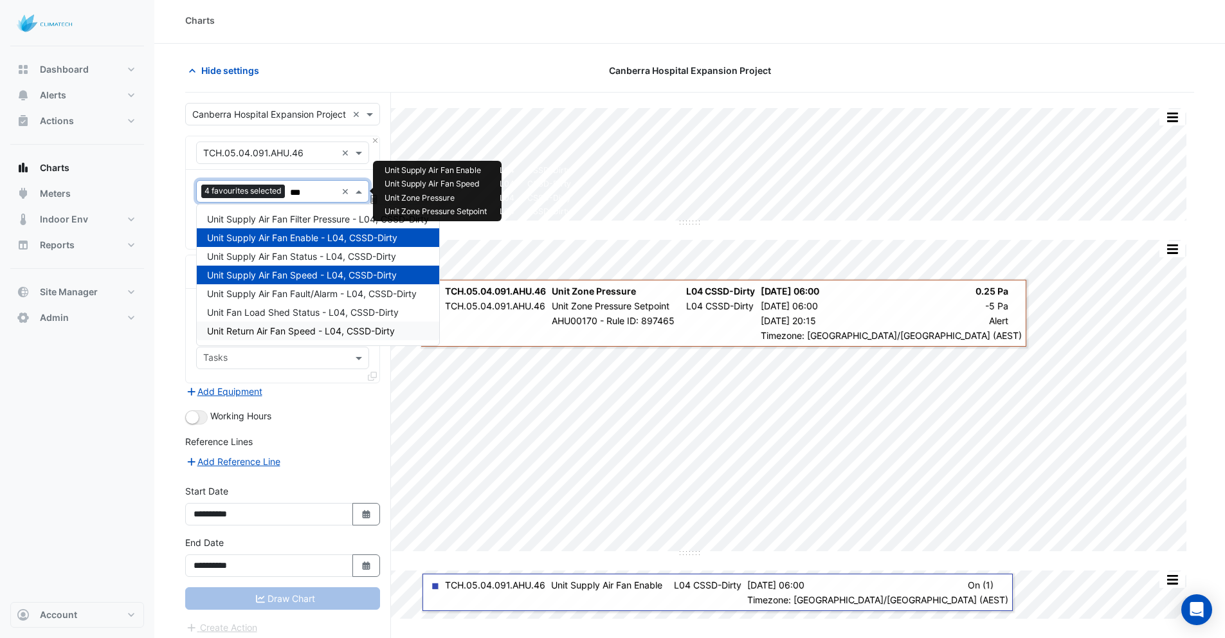
scroll to position [5, 0]
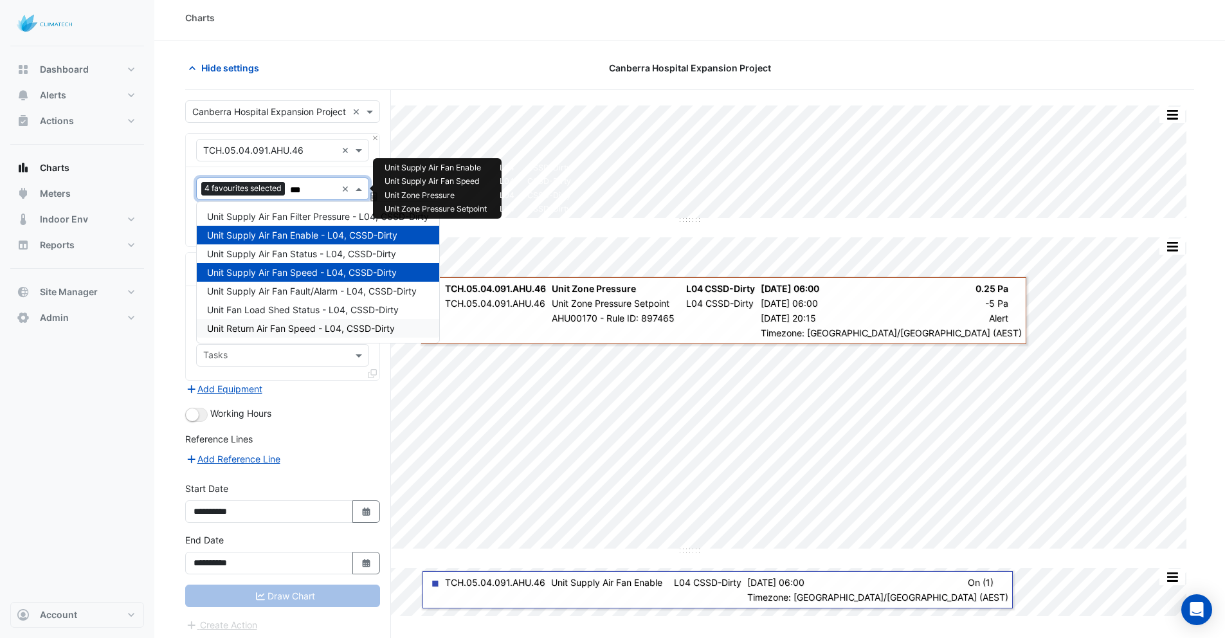
click at [293, 329] on span "Unit Return Air Fan Speed - L04, CSSD-Dirty" at bounding box center [301, 328] width 188 height 11
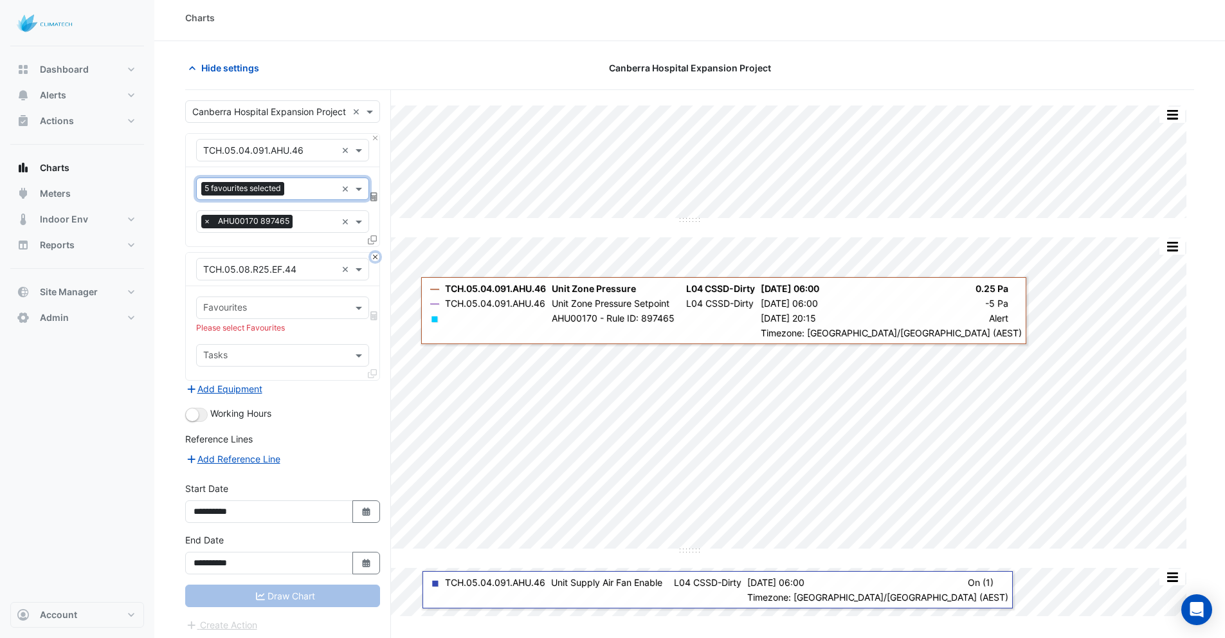
click at [378, 260] on button "Close" at bounding box center [375, 257] width 8 height 8
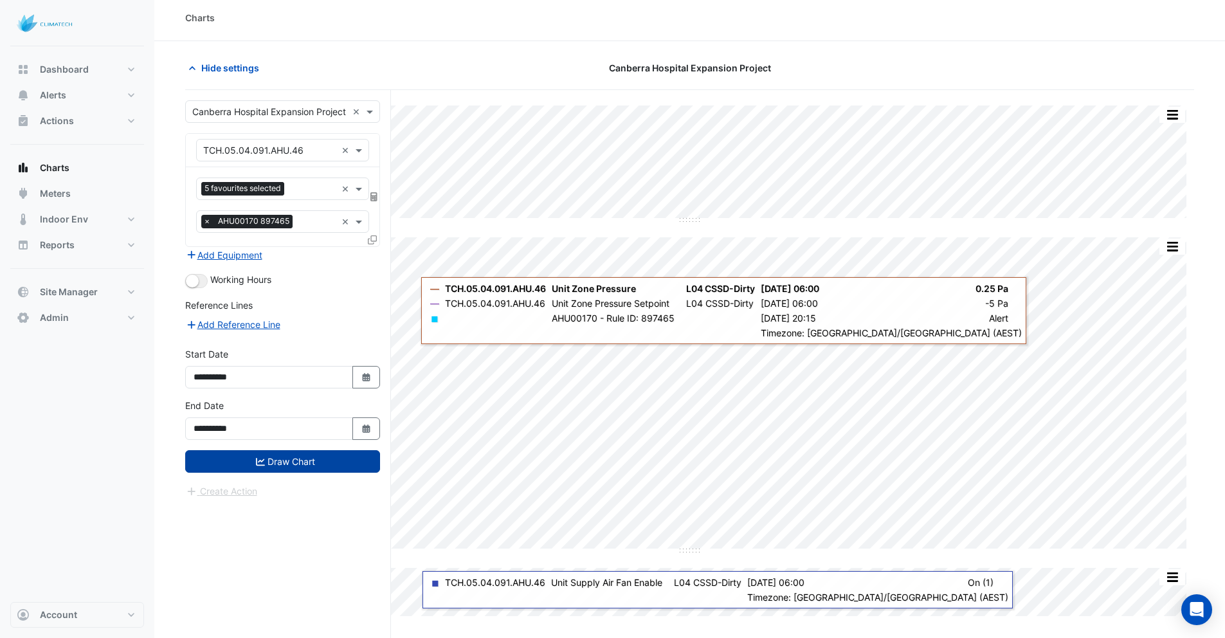
click at [294, 462] on button "Draw Chart" at bounding box center [282, 461] width 195 height 23
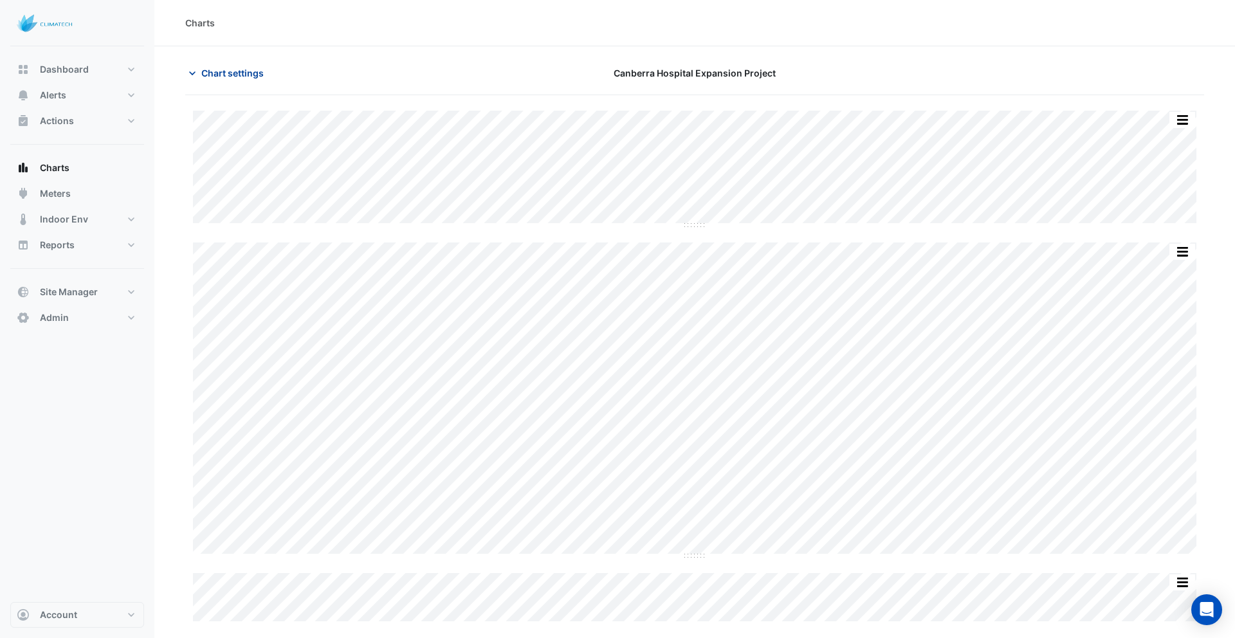
click at [246, 71] on span "Chart settings" at bounding box center [232, 73] width 62 height 14
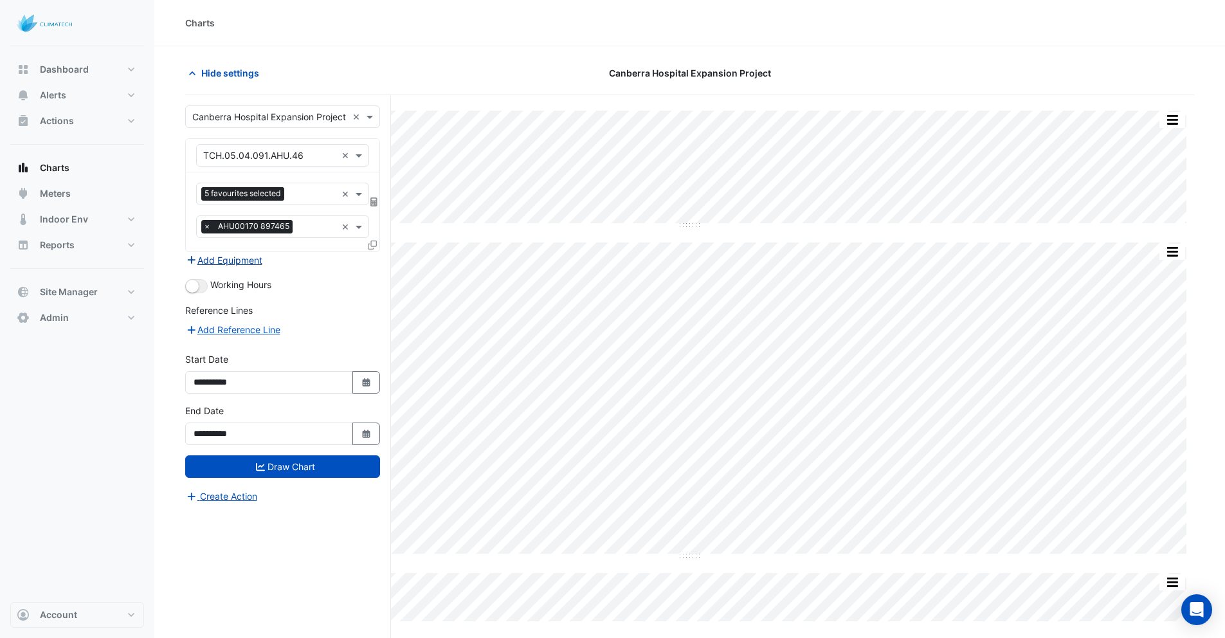
click at [230, 262] on button "Add Equipment" at bounding box center [224, 260] width 78 height 15
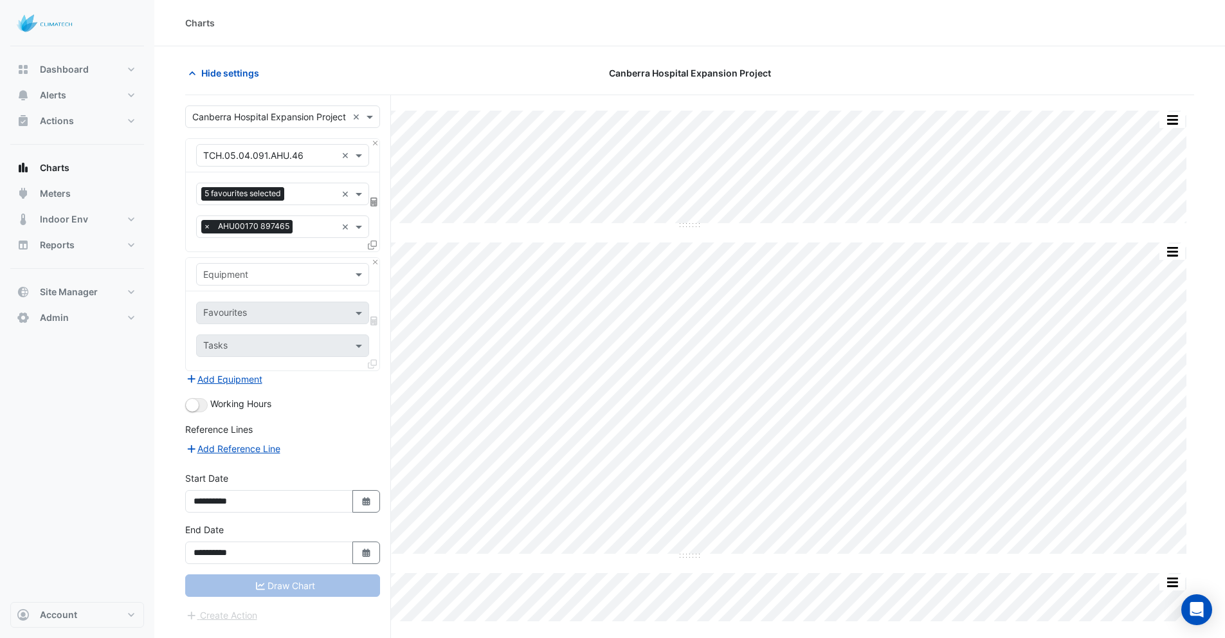
click at [243, 275] on input "text" at bounding box center [269, 275] width 133 height 14
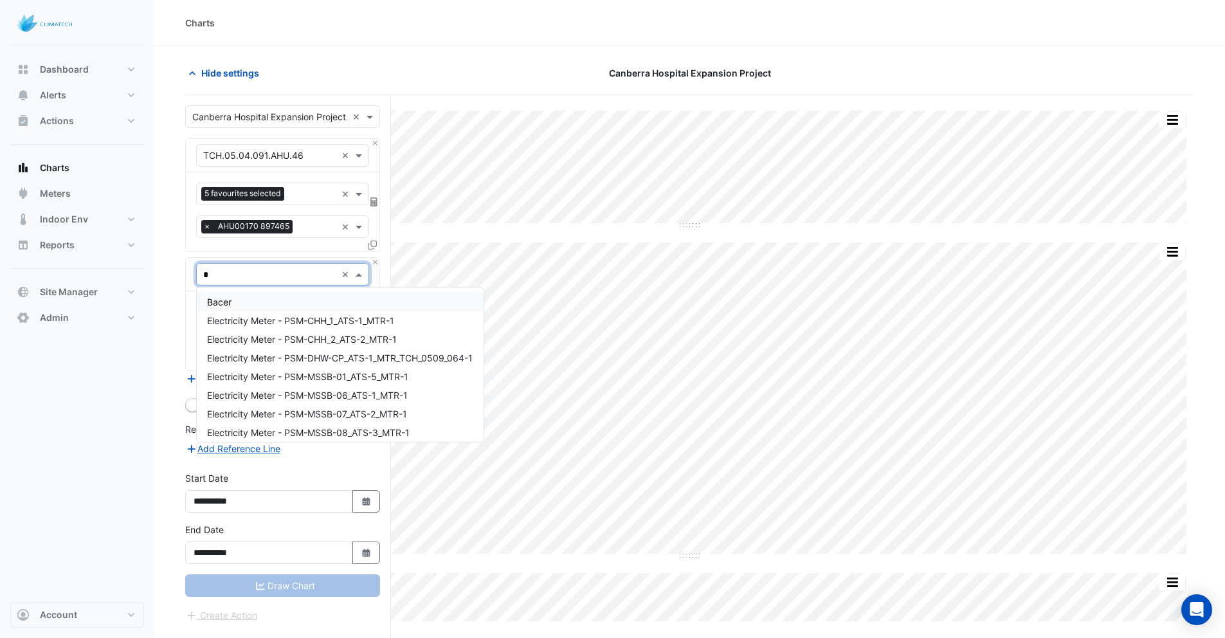
type input "**"
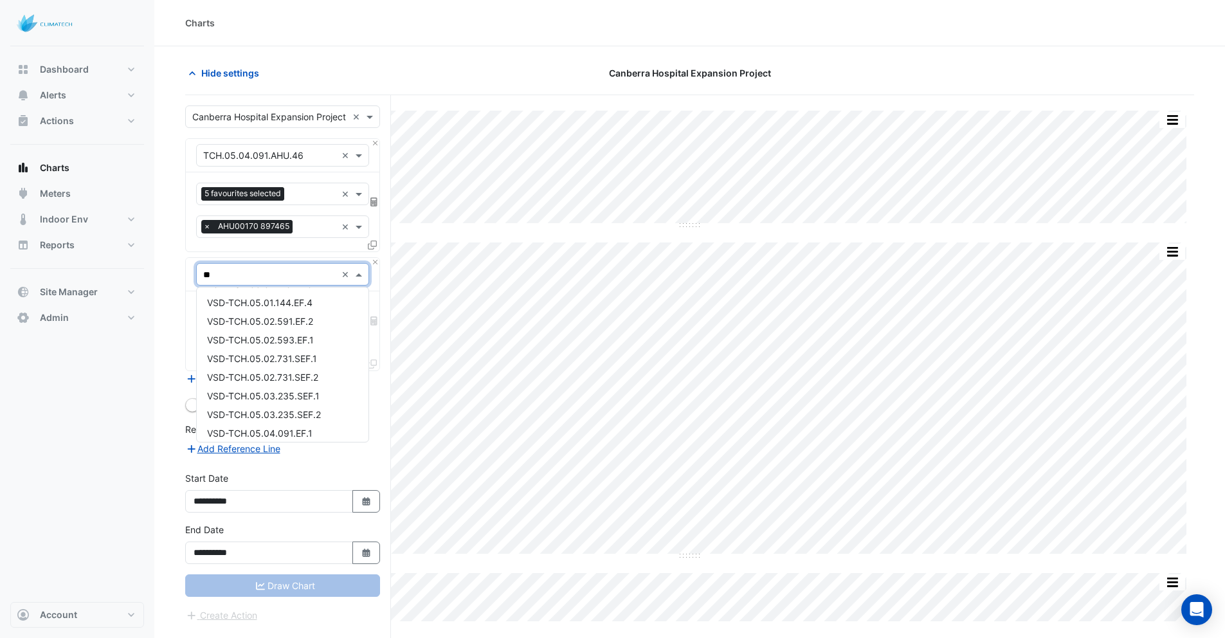
scroll to position [2013, 0]
drag, startPoint x: 230, startPoint y: 275, endPoint x: 179, endPoint y: 267, distance: 52.0
click at [180, 268] on section "Hide settings Canberra Hospital Expansion Project Split All Split None Print Sa…" at bounding box center [689, 366] width 1071 height 641
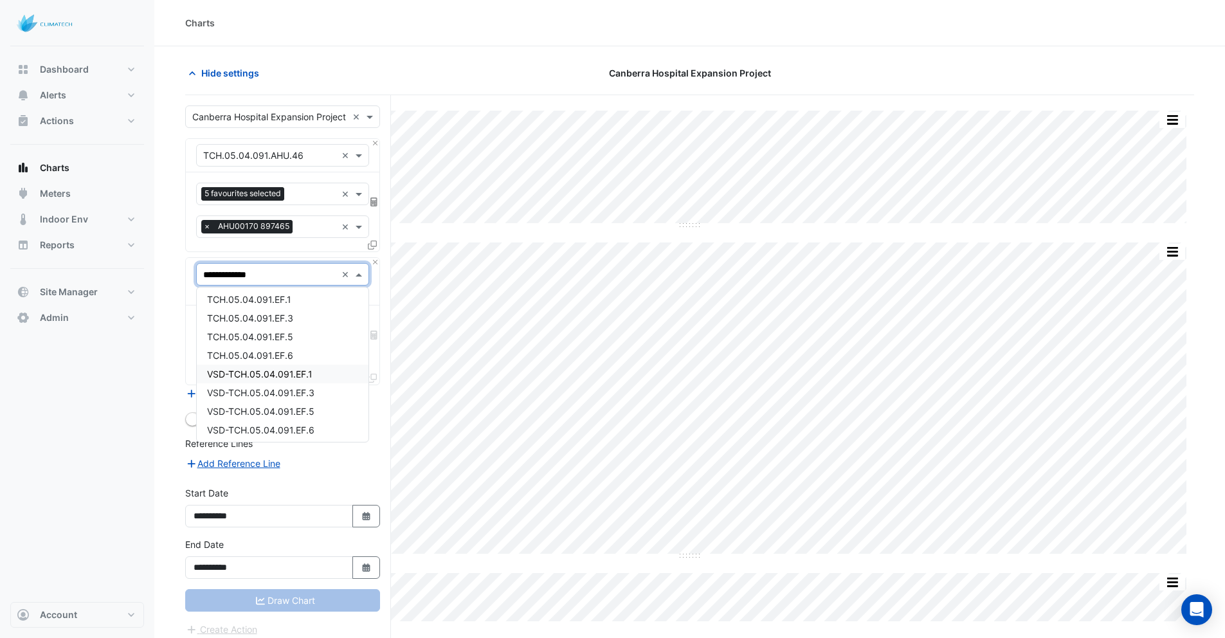
scroll to position [5, 0]
type input "**********"
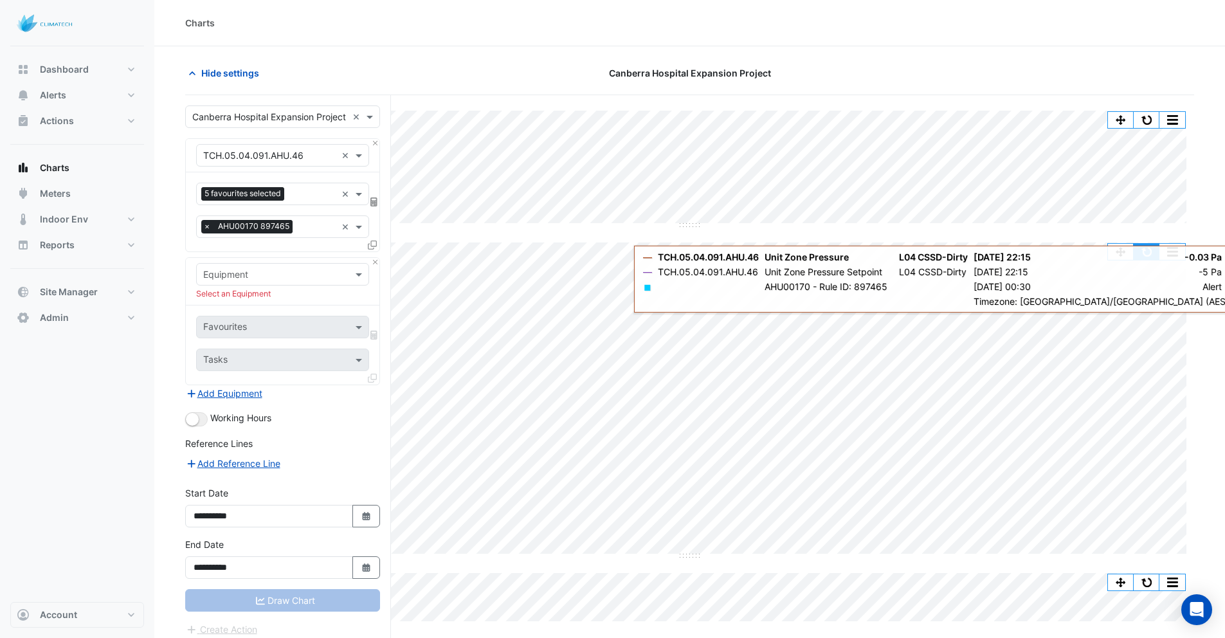
click at [1148, 252] on button "button" at bounding box center [1147, 252] width 26 height 16
